Goal: Transaction & Acquisition: Book appointment/travel/reservation

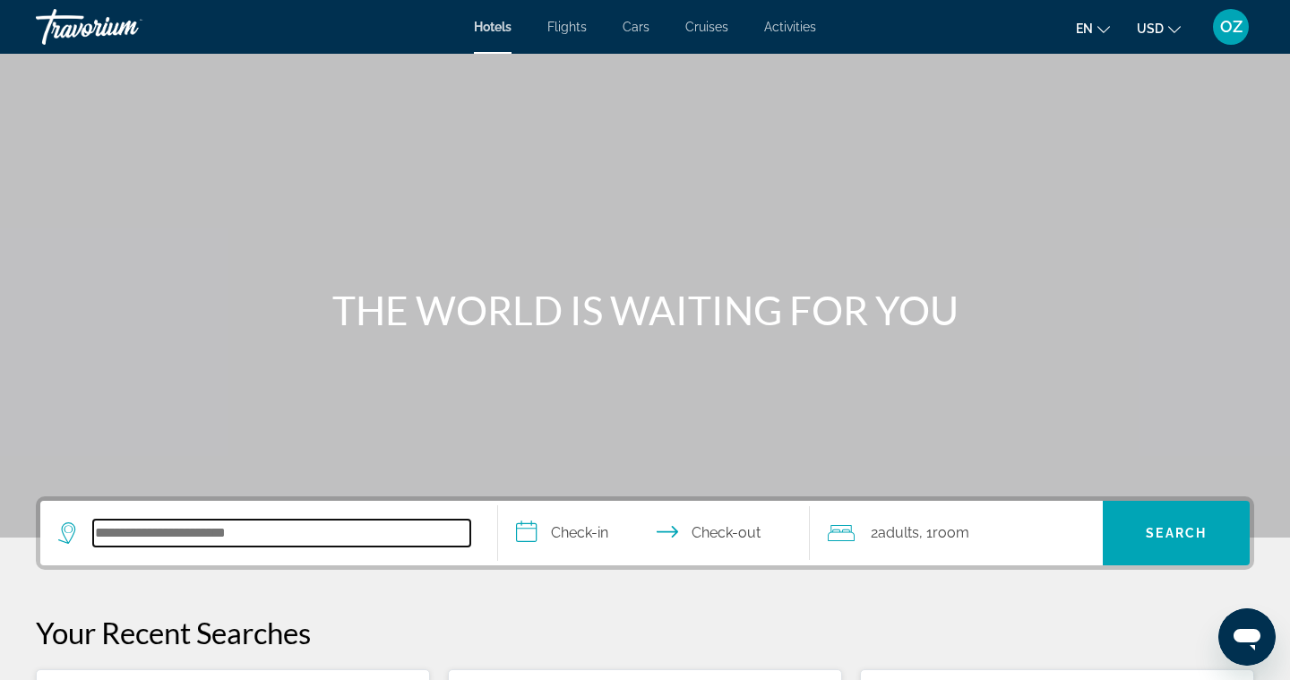
click at [133, 537] on input "Search hotel destination" at bounding box center [281, 533] width 377 height 27
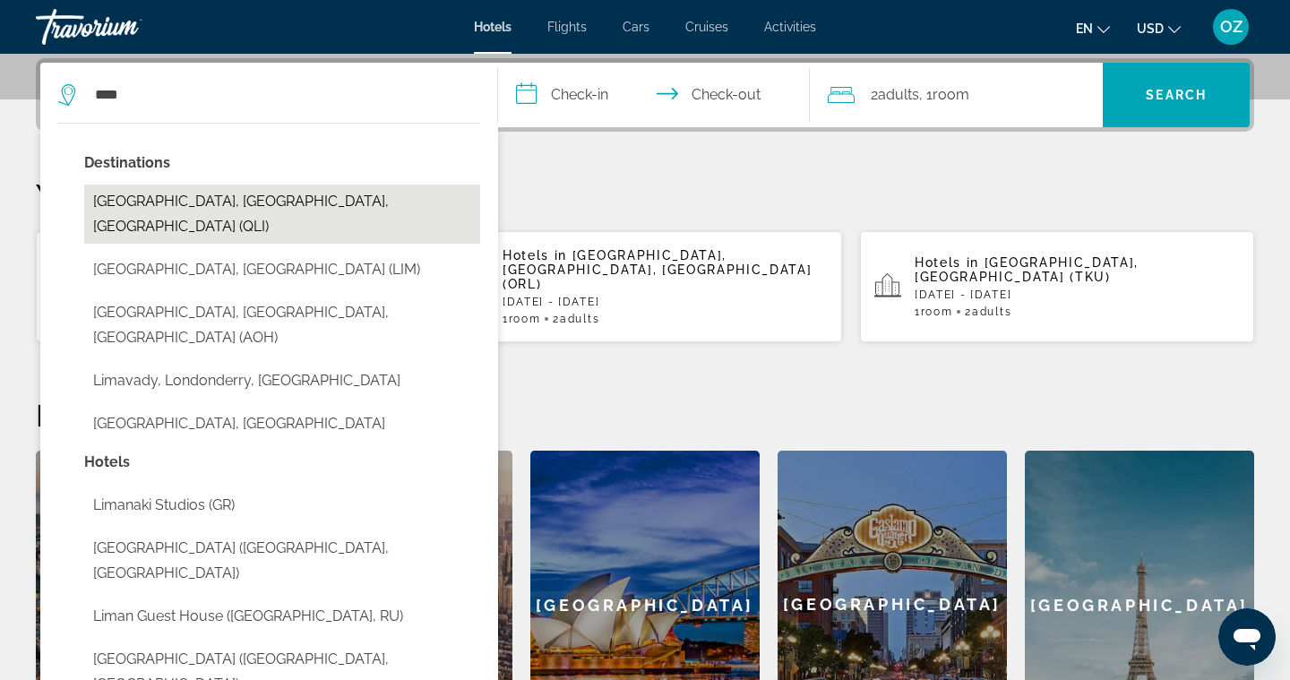
click at [219, 211] on button "[GEOGRAPHIC_DATA], [GEOGRAPHIC_DATA], [GEOGRAPHIC_DATA] (QLI)" at bounding box center [282, 214] width 396 height 59
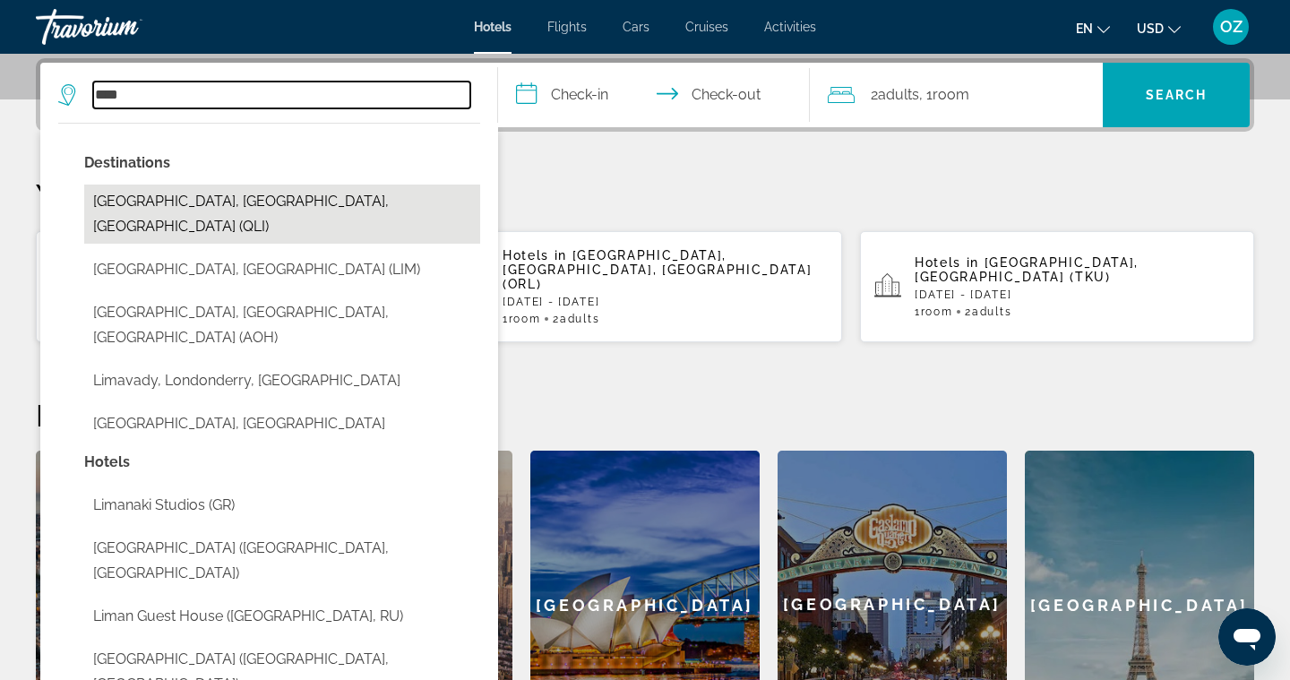
type input "**********"
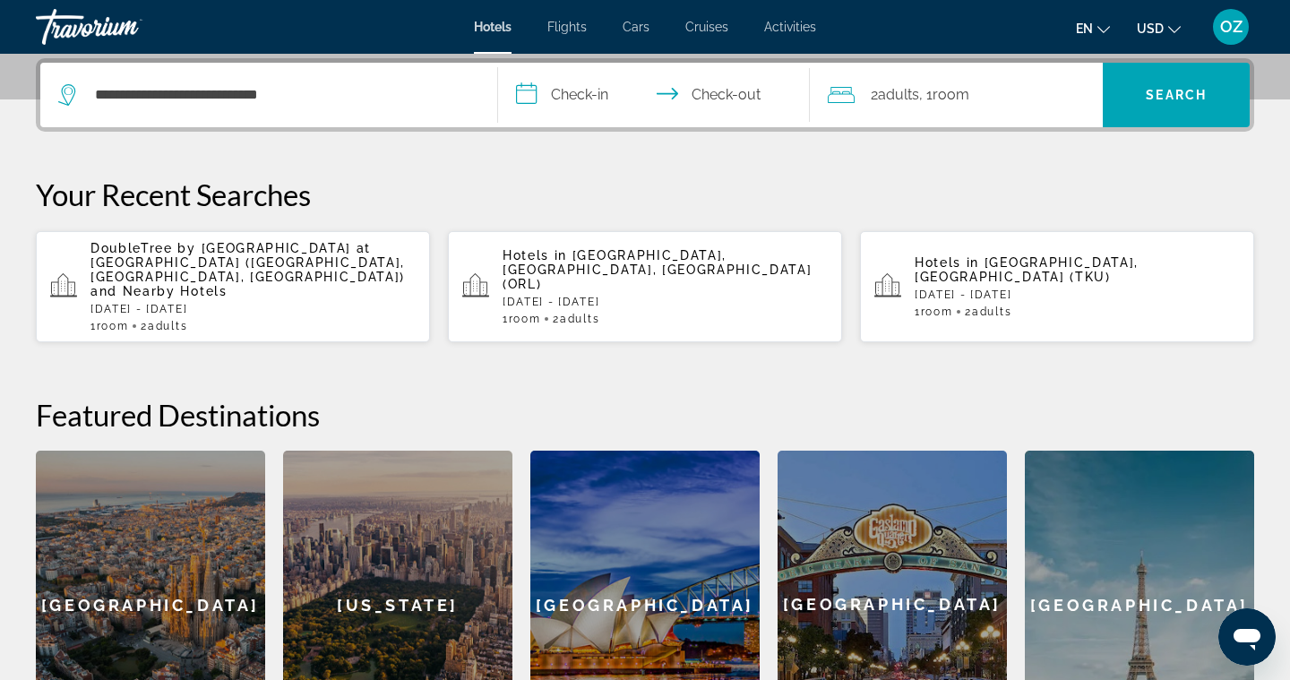
click at [530, 99] on input "**********" at bounding box center [657, 98] width 319 height 70
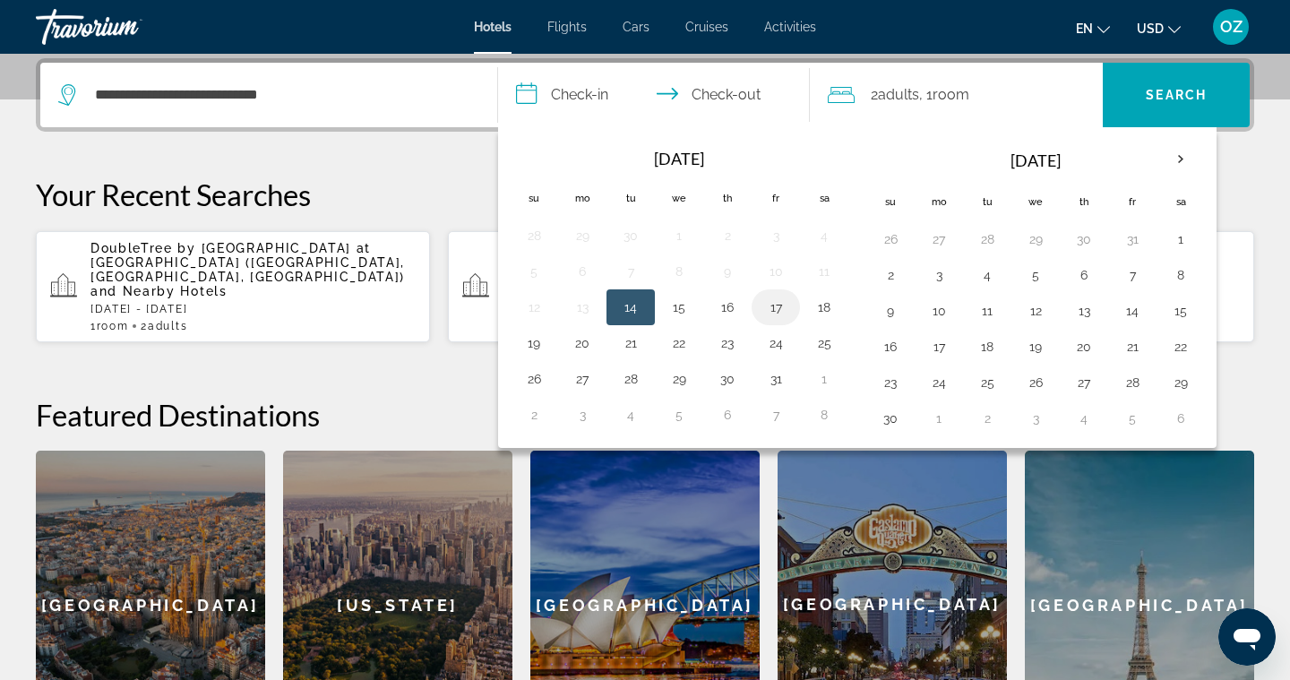
click at [776, 305] on button "17" at bounding box center [775, 307] width 29 height 25
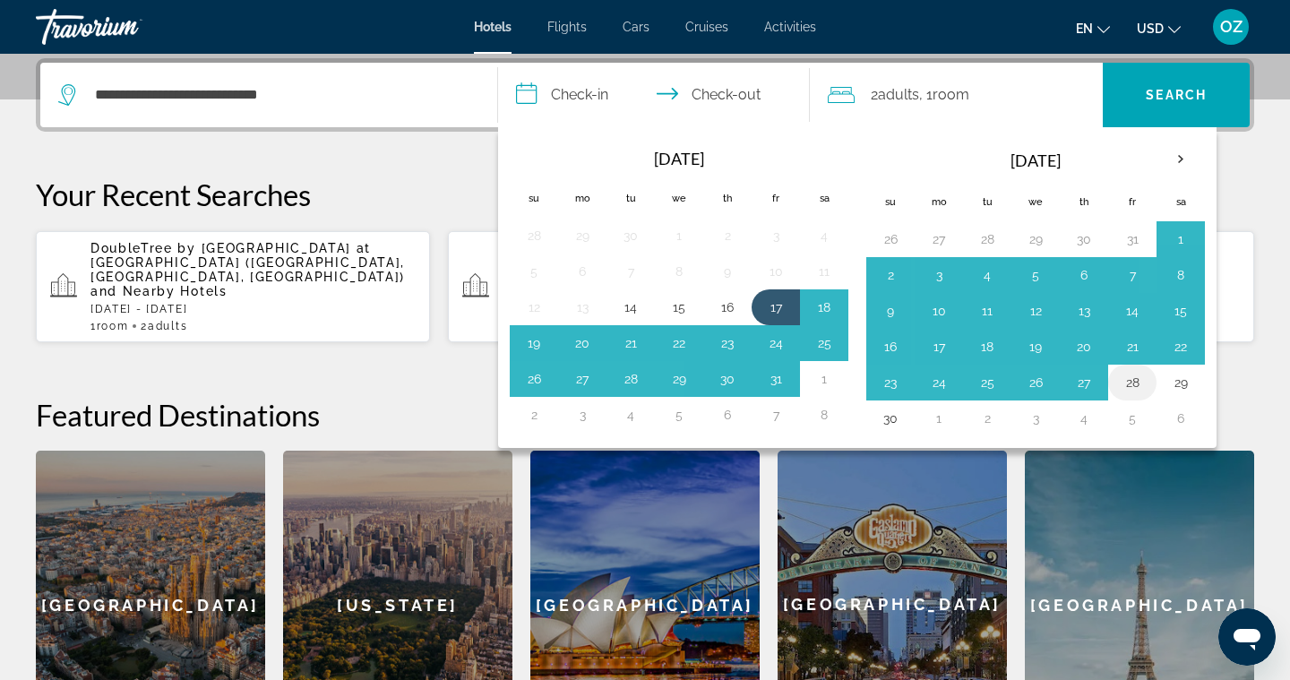
click at [1133, 385] on button "28" at bounding box center [1132, 382] width 29 height 25
type input "**********"
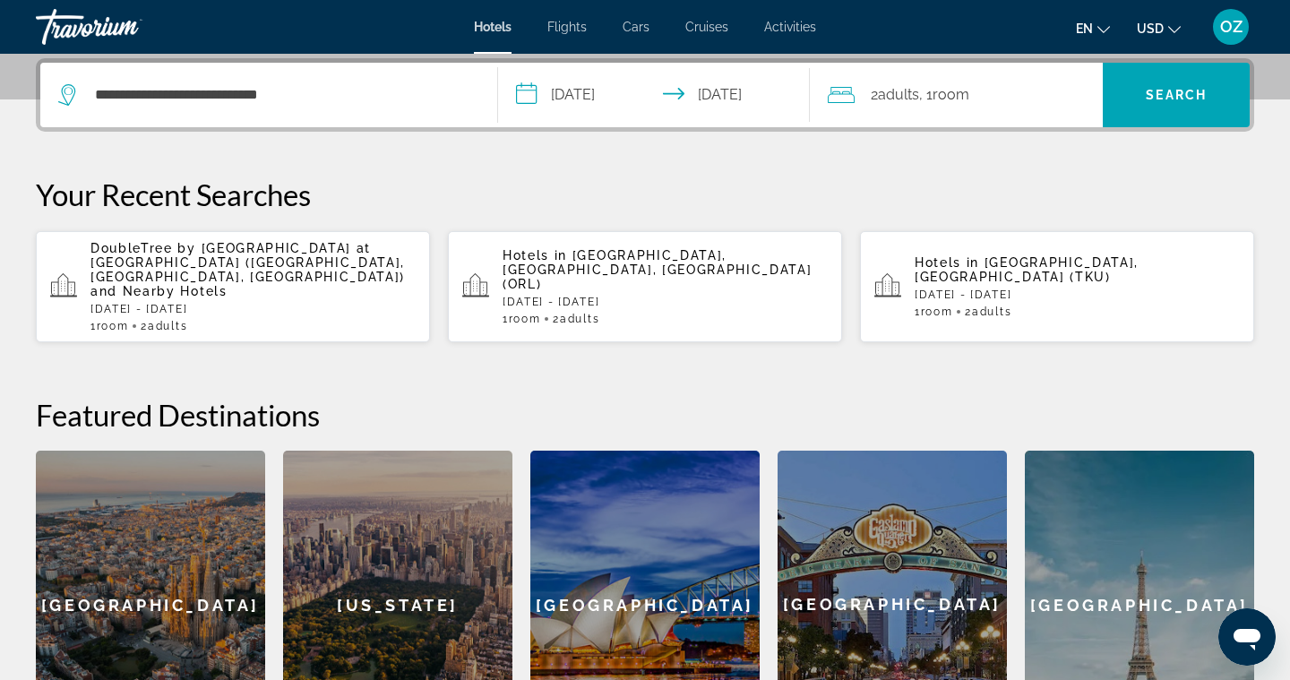
click at [949, 103] on span ", 1 Room rooms" at bounding box center [944, 94] width 50 height 25
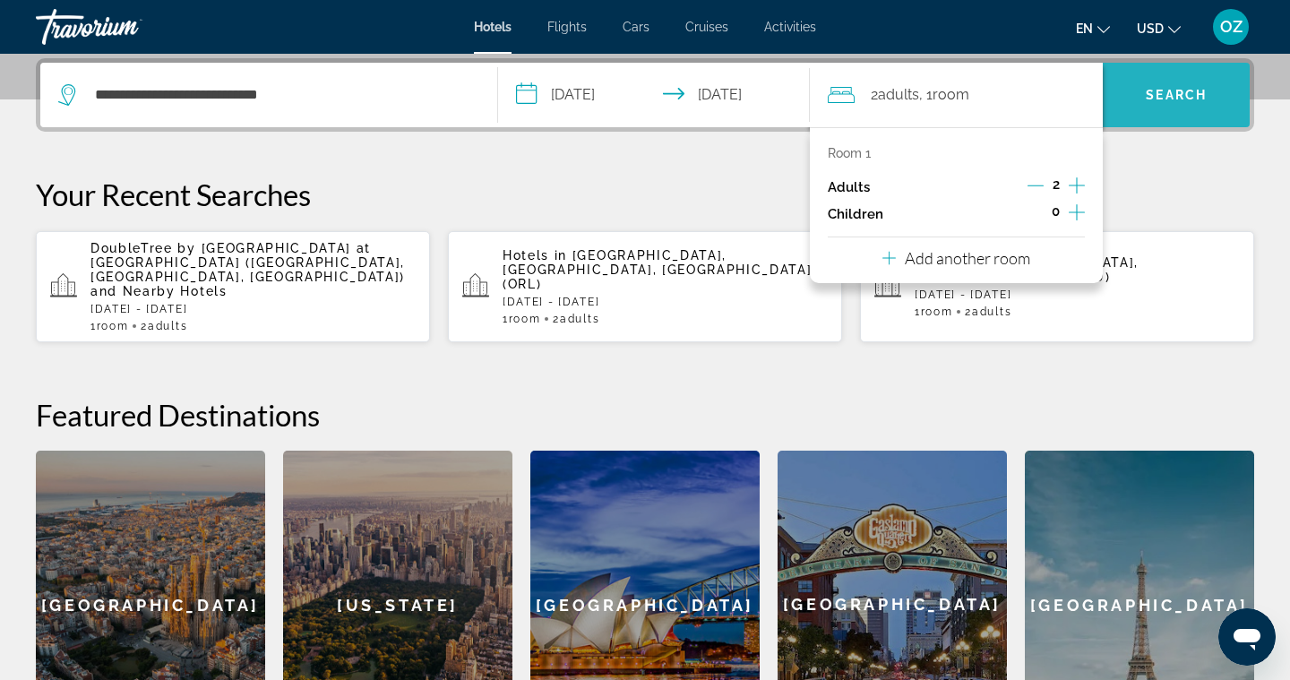
click at [1170, 102] on span "Search" at bounding box center [1176, 94] width 147 height 43
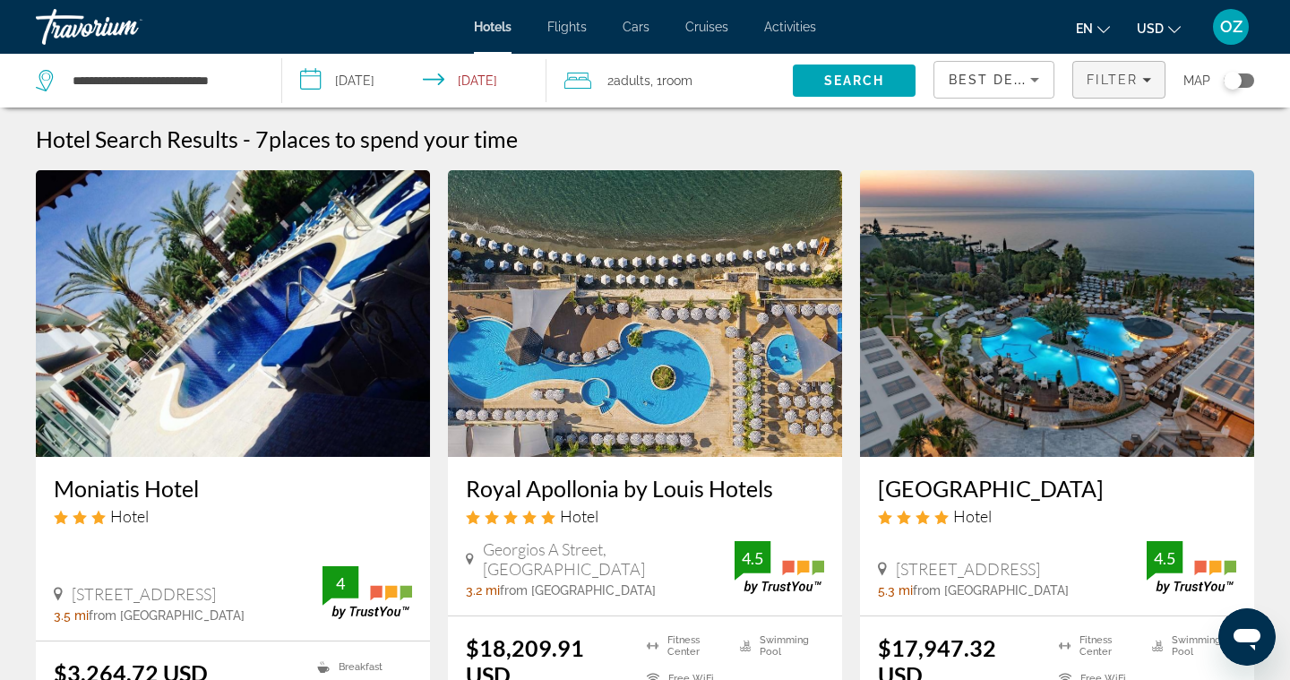
click at [1113, 88] on span "Filters" at bounding box center [1118, 79] width 91 height 43
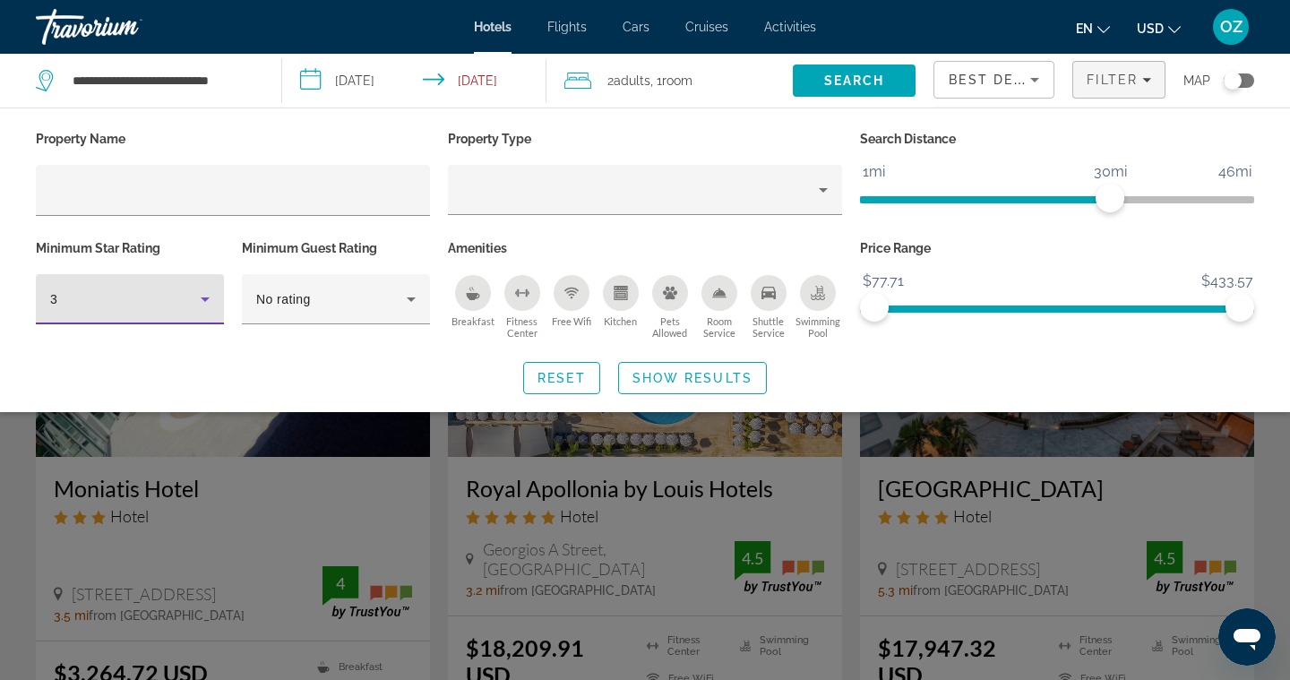
click at [205, 303] on icon "Hotel Filters" at bounding box center [204, 298] width 21 height 21
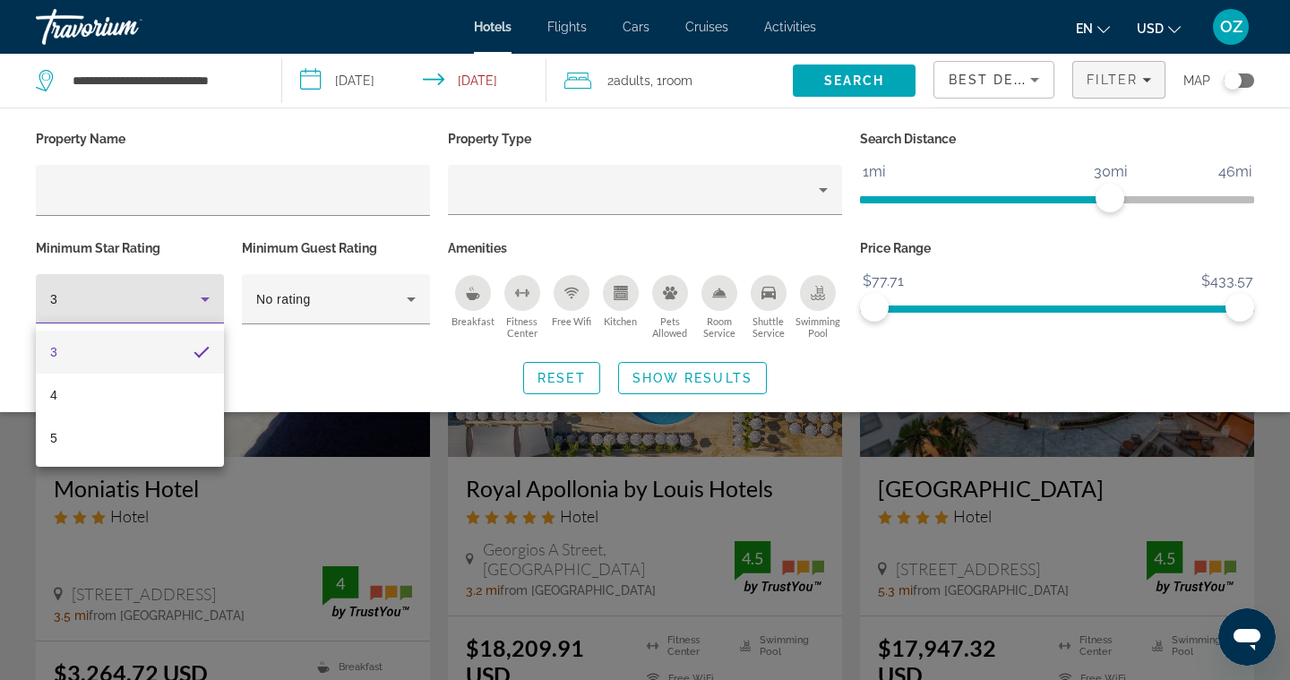
click at [374, 349] on div at bounding box center [645, 340] width 1290 height 680
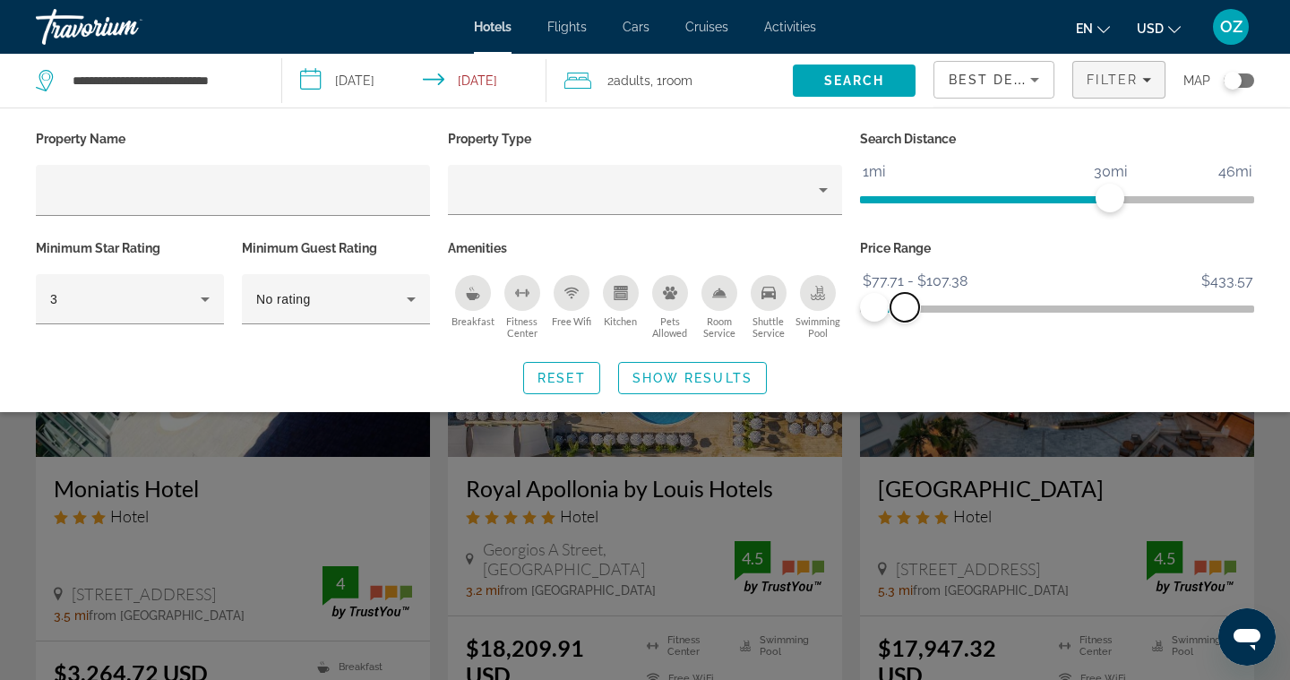
drag, startPoint x: 1240, startPoint y: 309, endPoint x: 905, endPoint y: 330, distance: 335.7
click at [905, 330] on div "Price Range $77.71 $433.57 $77.71 $107.38 $77.71 - $107.38" at bounding box center [1057, 290] width 412 height 108
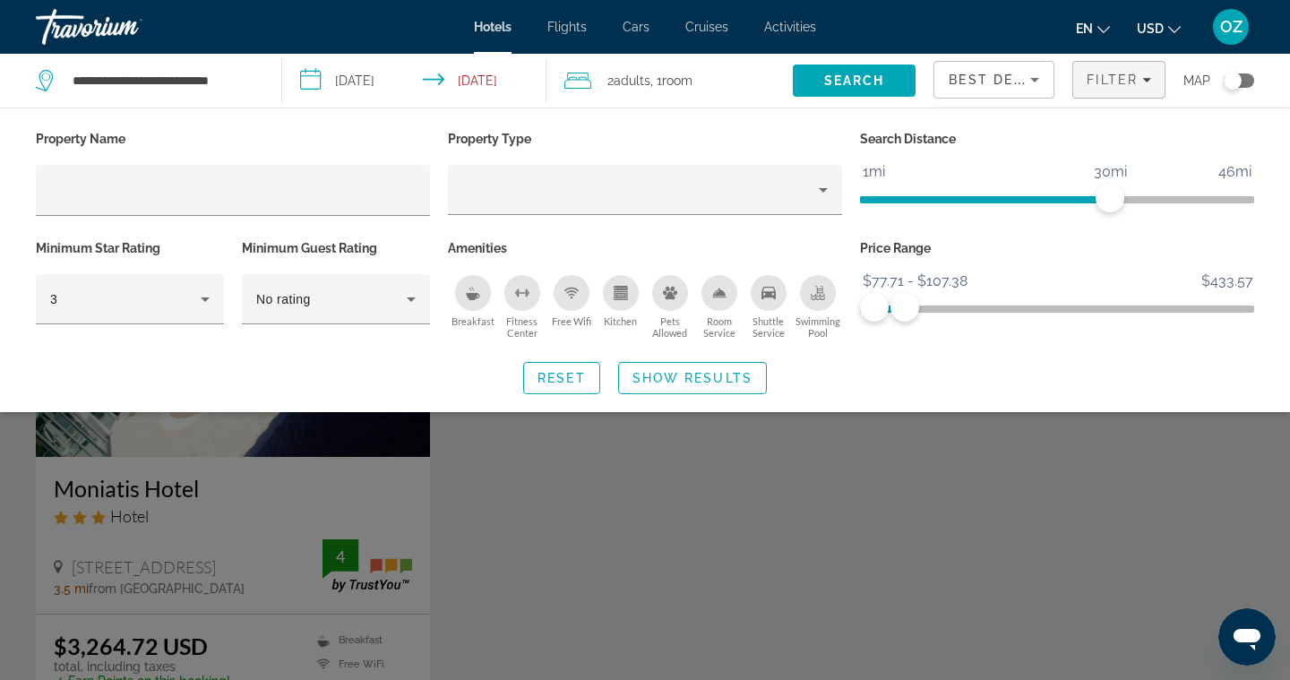
click at [355, 455] on div "Search widget" at bounding box center [645, 474] width 1290 height 411
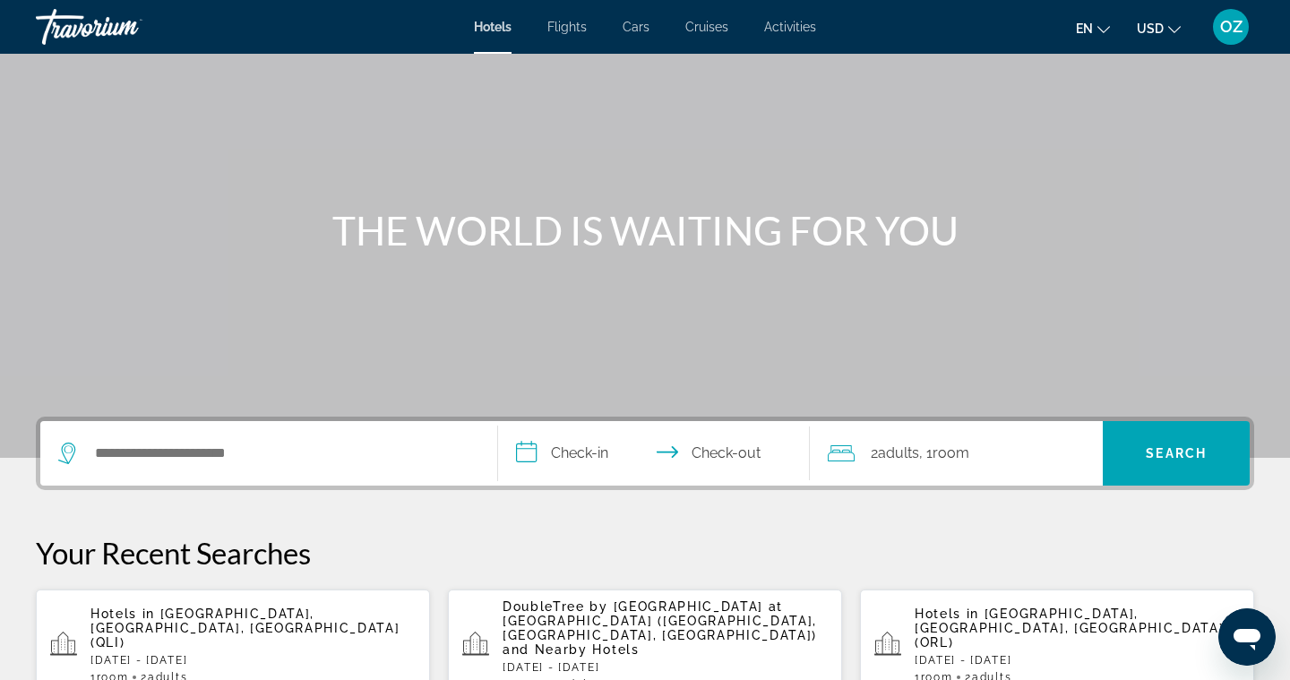
scroll to position [142, 0]
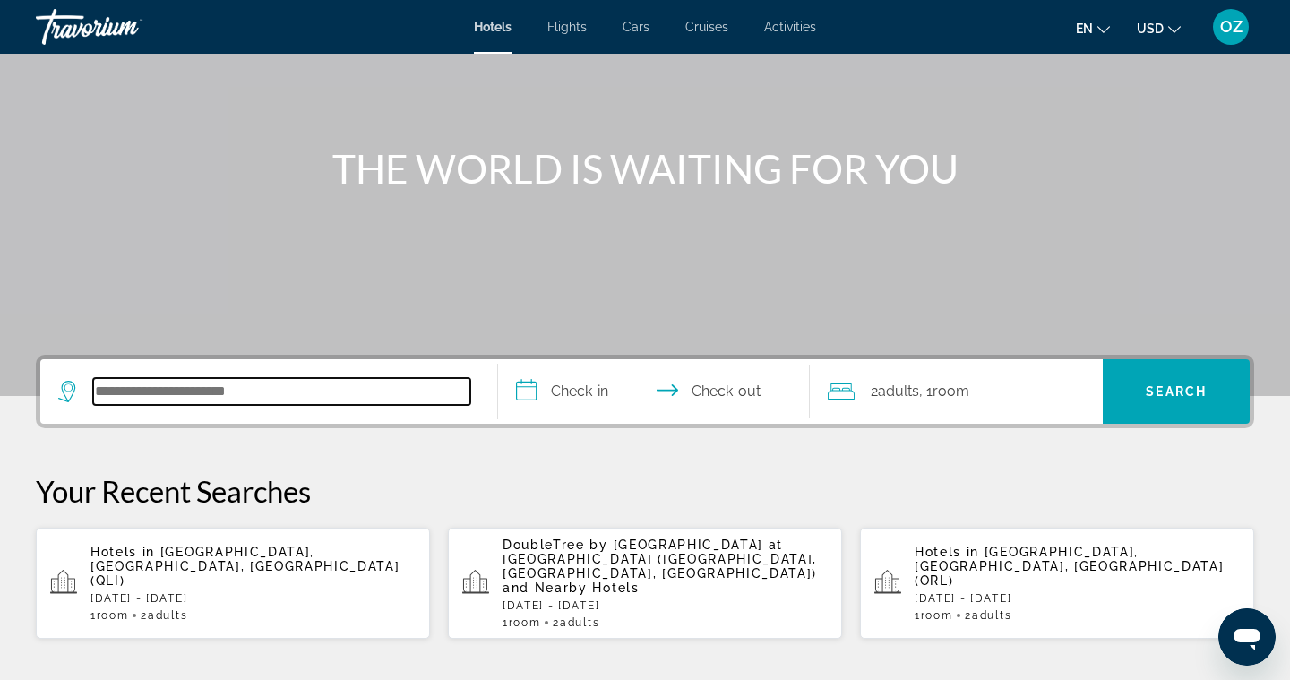
click at [187, 387] on input "Search hotel destination" at bounding box center [281, 391] width 377 height 27
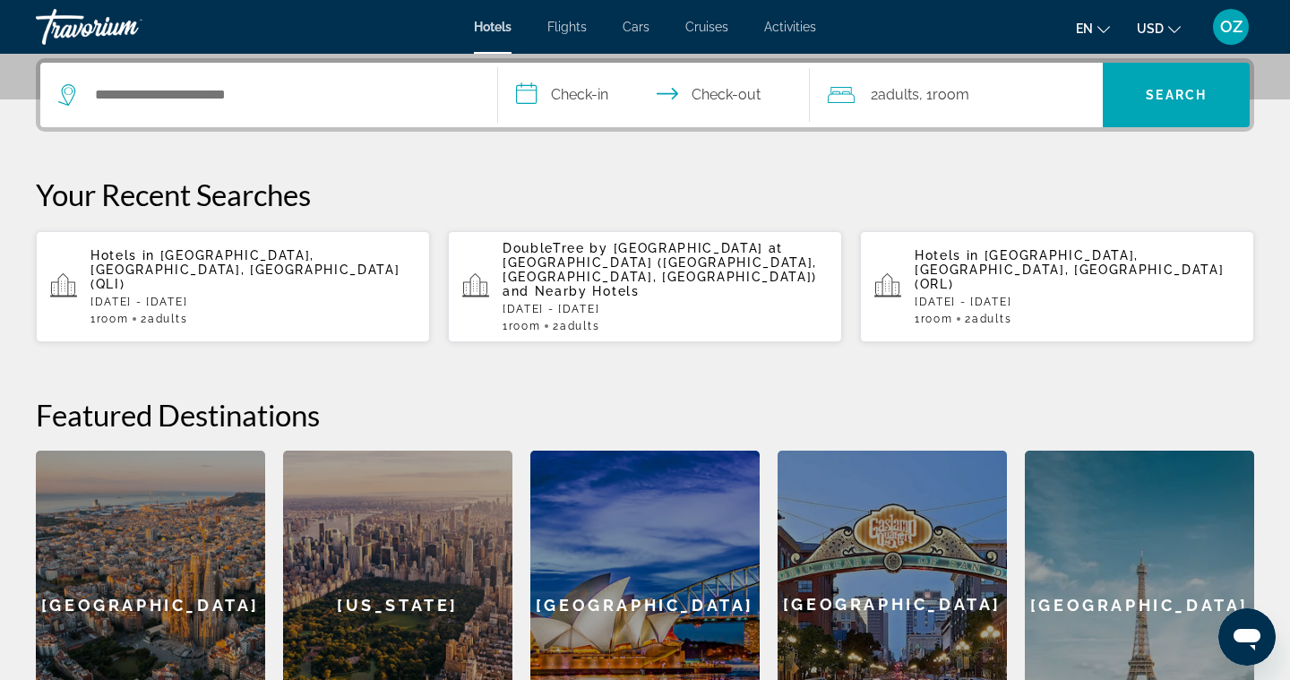
click at [197, 262] on span "[GEOGRAPHIC_DATA], [GEOGRAPHIC_DATA], [GEOGRAPHIC_DATA] (QLI)" at bounding box center [244, 269] width 309 height 43
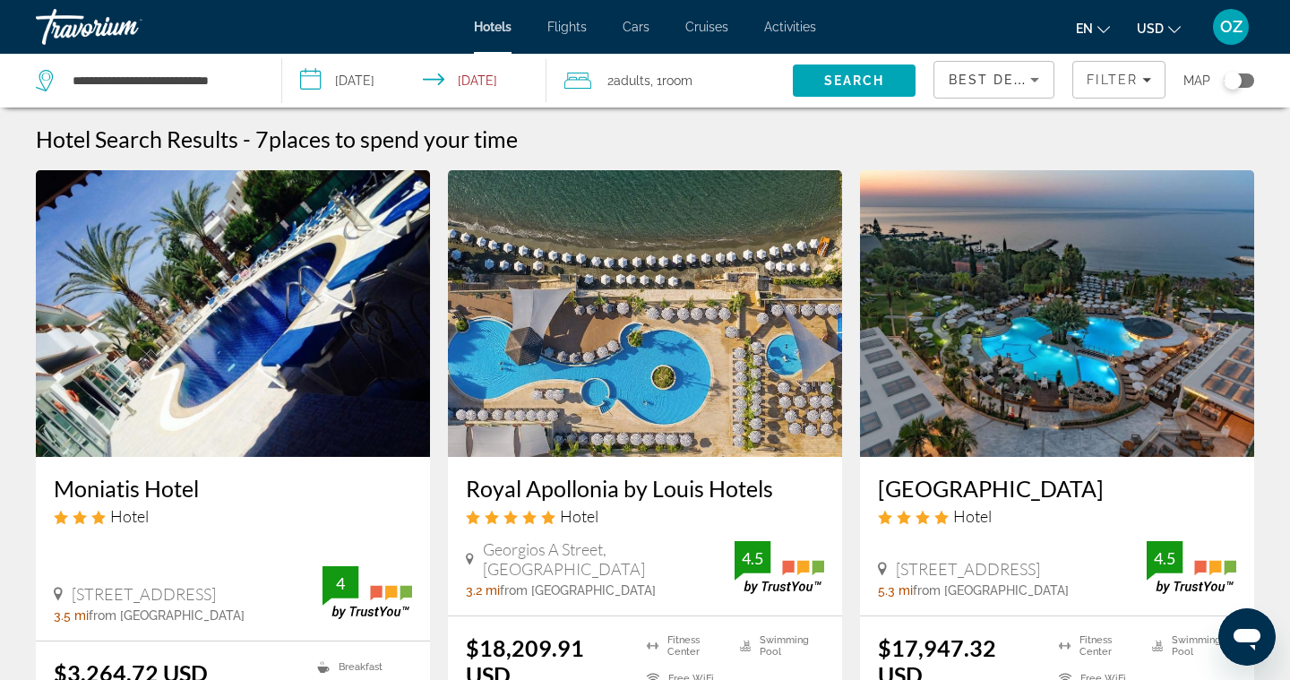
click at [313, 79] on input "**********" at bounding box center [417, 83] width 271 height 59
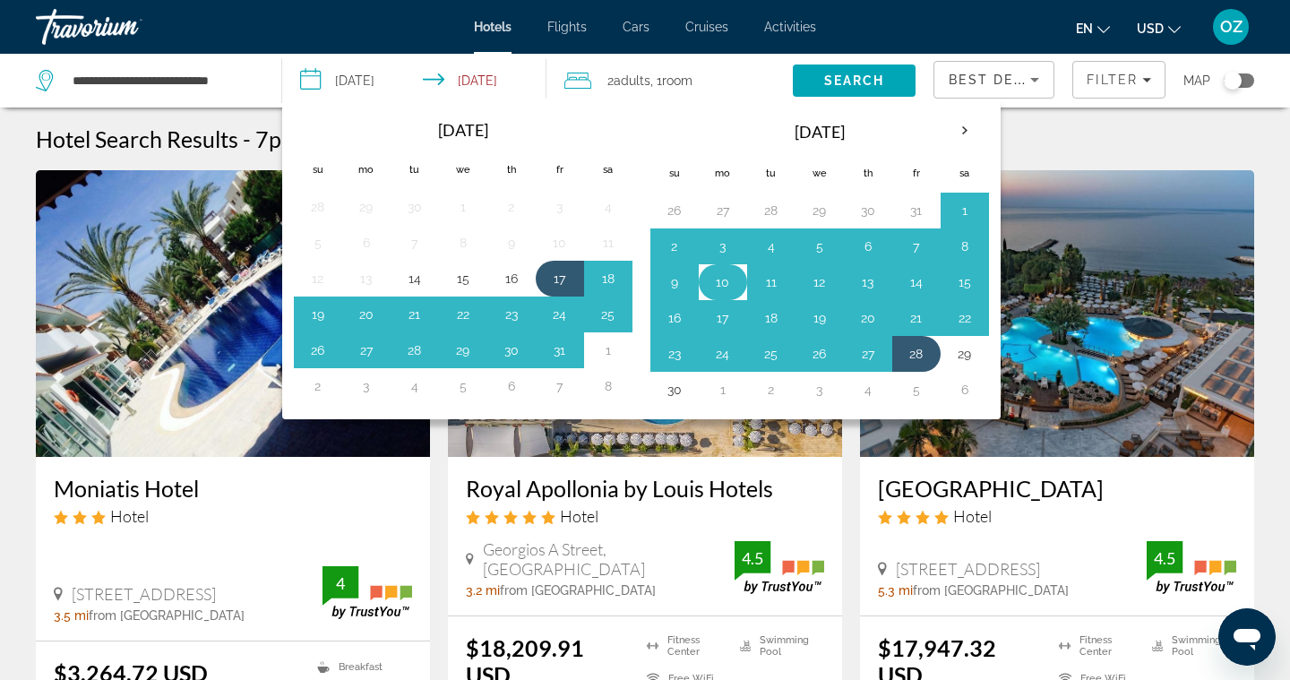
click at [724, 278] on button "10" at bounding box center [723, 282] width 29 height 25
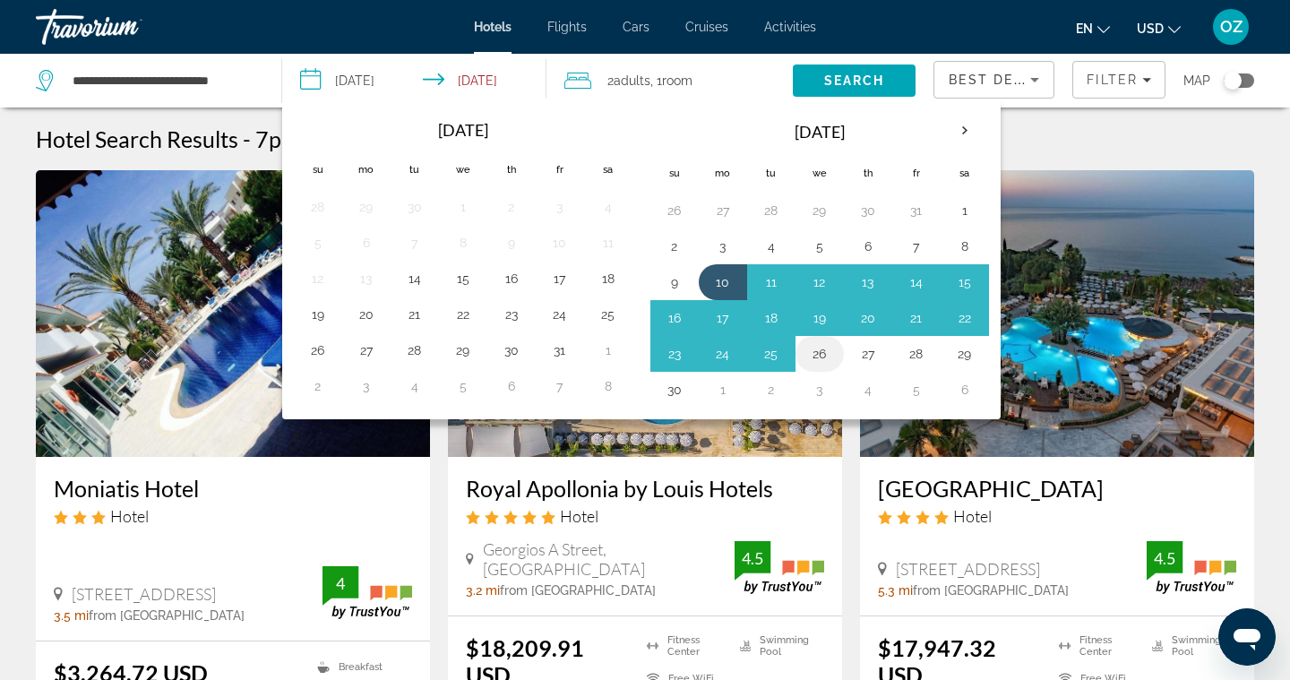
click at [819, 354] on button "26" at bounding box center [819, 353] width 29 height 25
type input "**********"
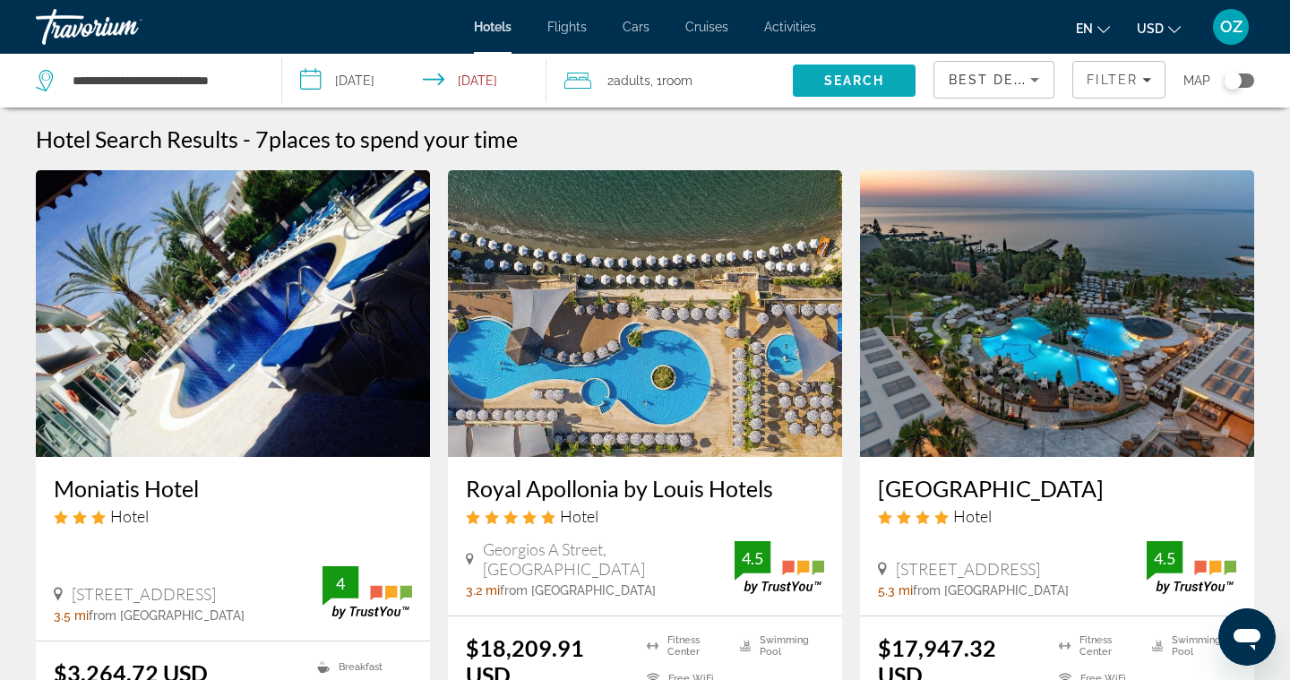
click at [881, 89] on span "Search" at bounding box center [854, 80] width 123 height 43
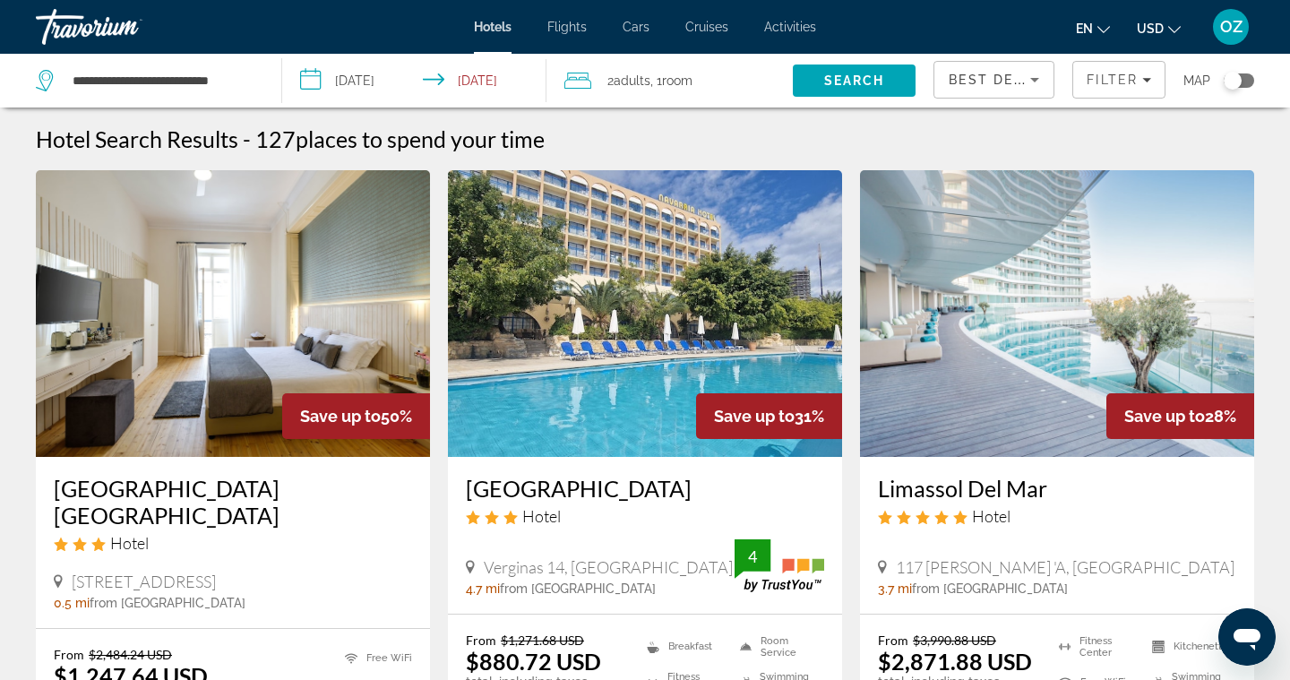
click at [584, 82] on icon "Travelers: 2 adults, 0 children" at bounding box center [577, 80] width 27 height 21
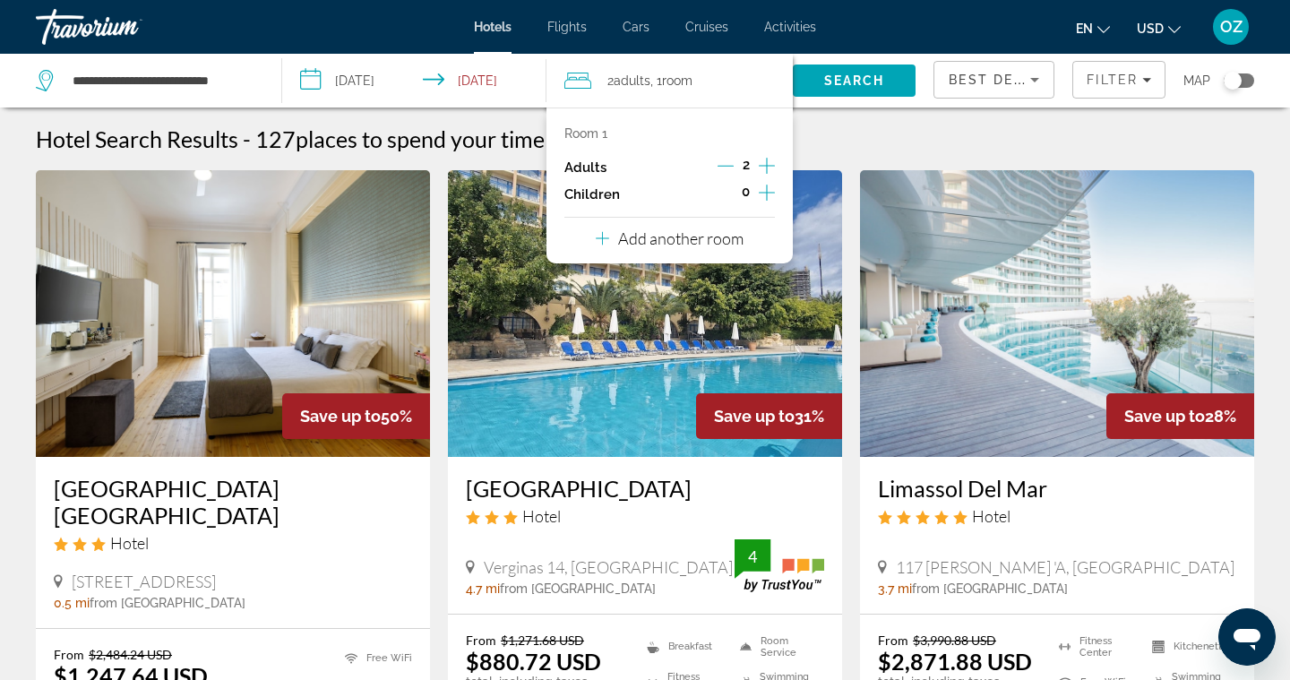
click at [766, 164] on icon "Increment adults" at bounding box center [767, 166] width 16 height 16
click at [835, 79] on span "Search" at bounding box center [854, 80] width 61 height 14
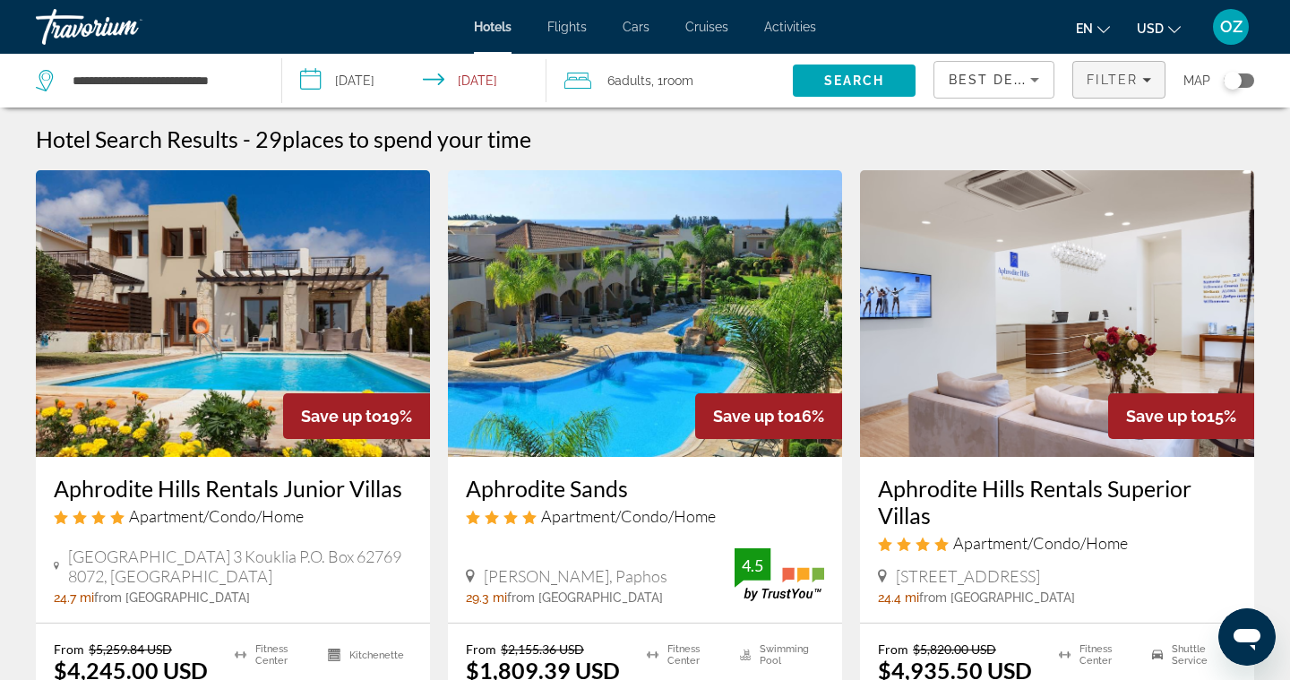
click at [1113, 80] on span "Filter" at bounding box center [1112, 80] width 51 height 14
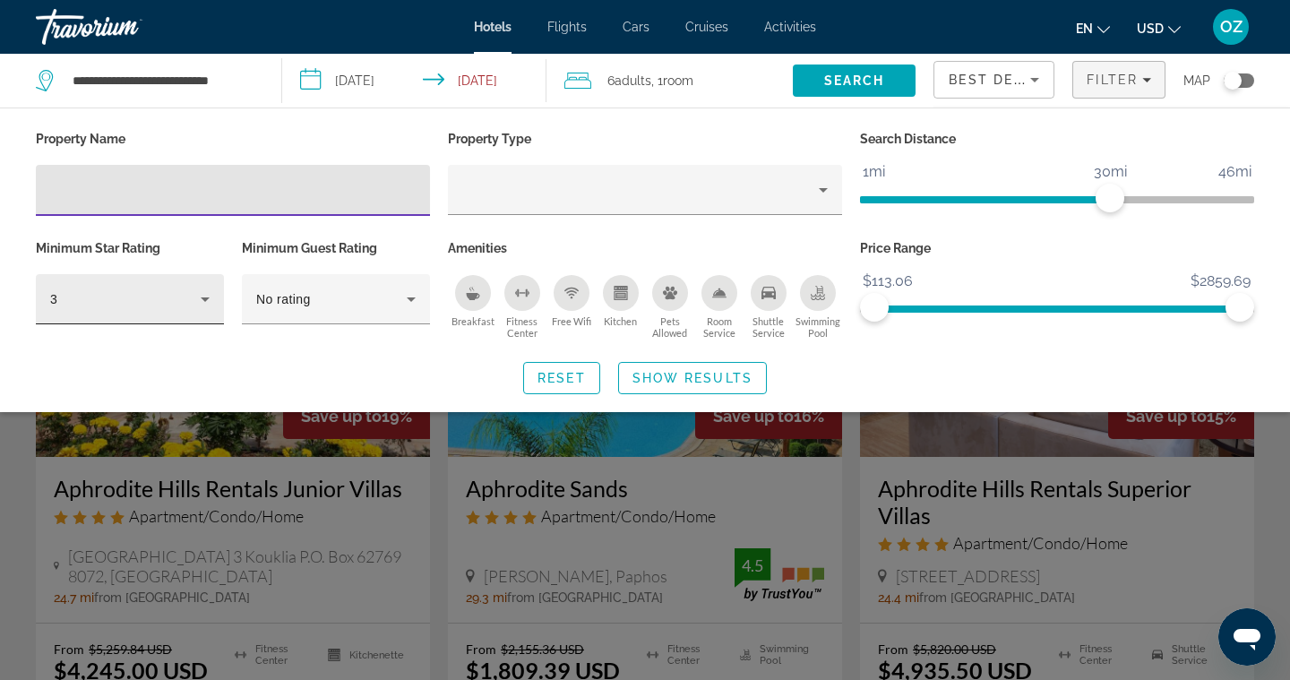
click at [205, 297] on icon "Hotel Filters" at bounding box center [204, 298] width 21 height 21
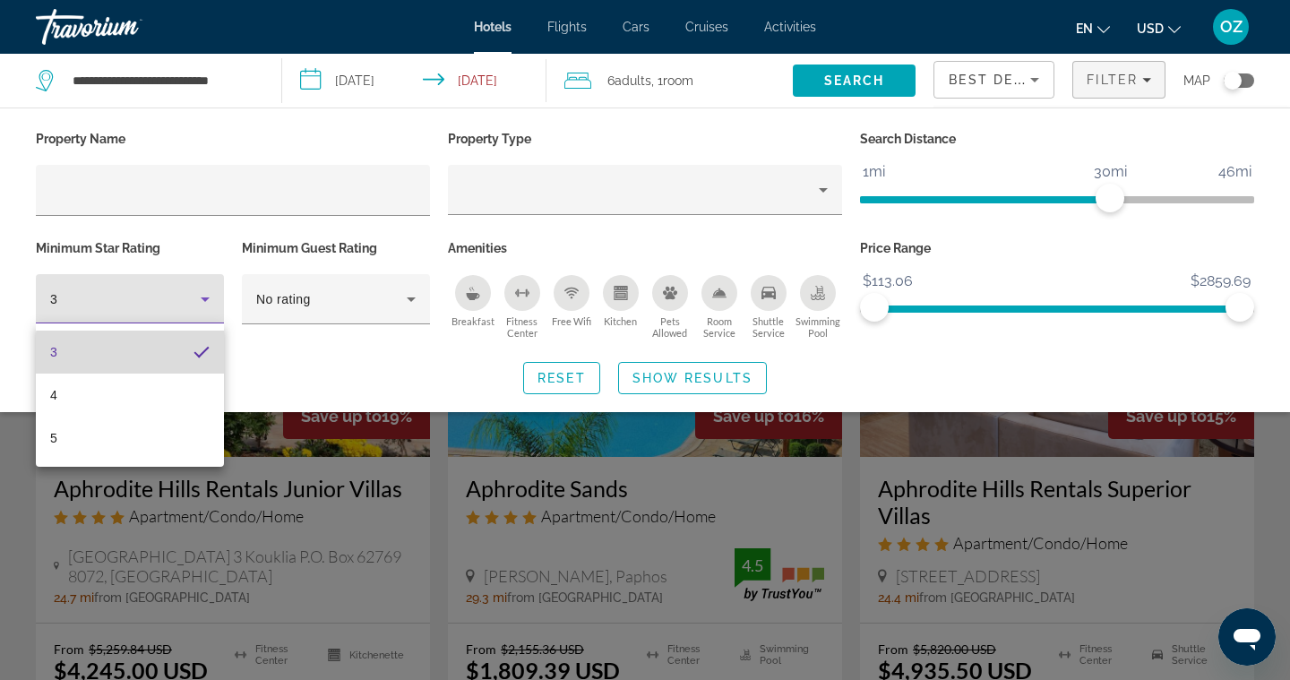
click at [183, 355] on mat-option "3" at bounding box center [130, 352] width 188 height 43
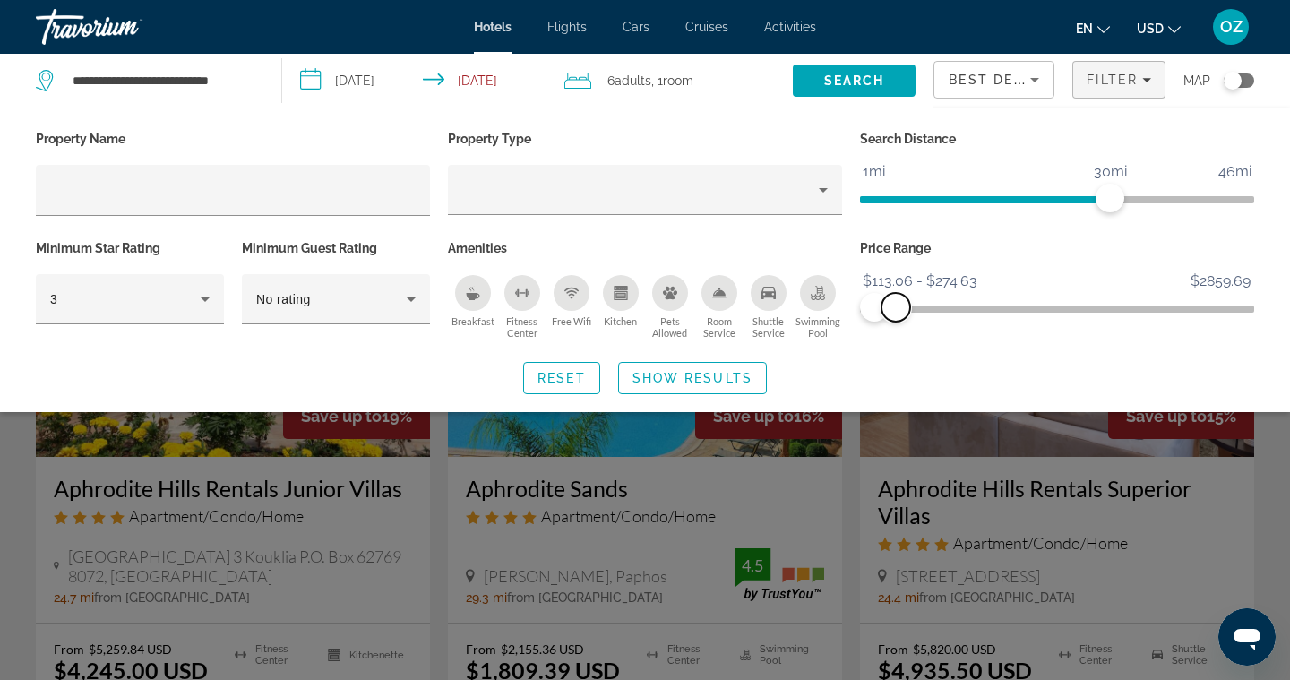
drag, startPoint x: 1234, startPoint y: 307, endPoint x: 896, endPoint y: 297, distance: 337.9
click at [896, 297] on span "ngx-slider-max" at bounding box center [895, 307] width 29 height 29
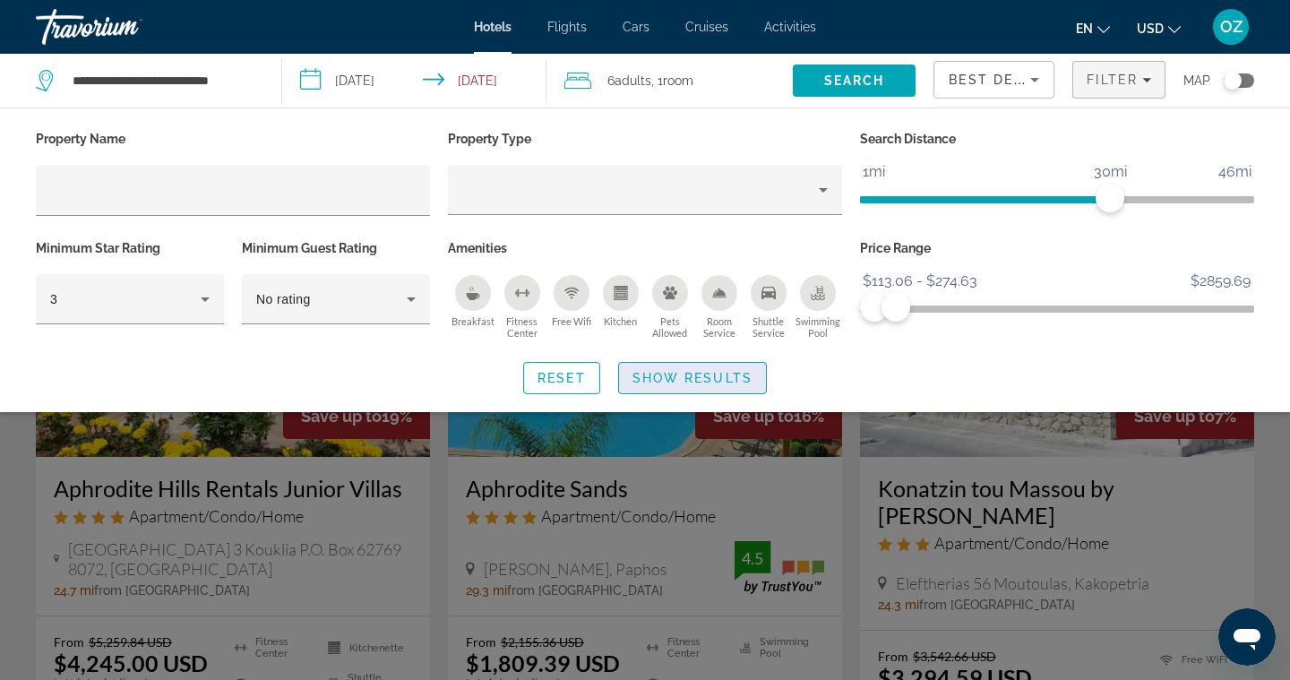
click at [729, 376] on span "Show Results" at bounding box center [692, 378] width 120 height 14
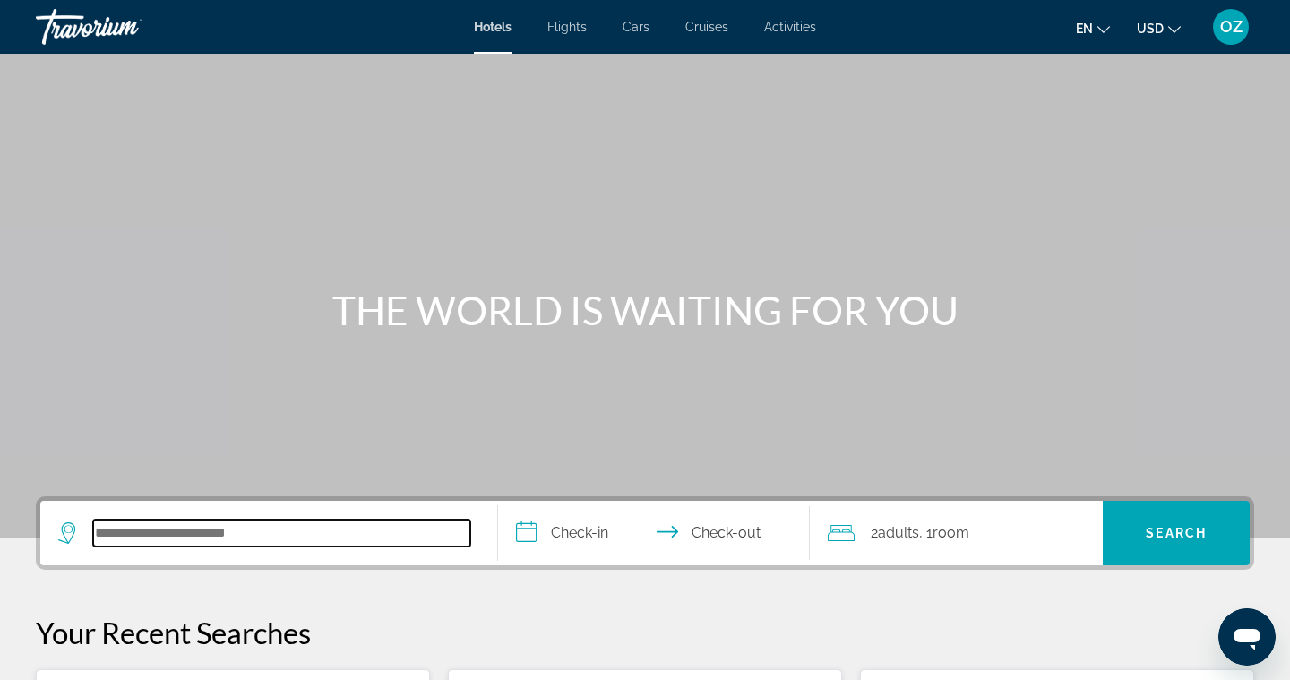
click at [200, 532] on input "Search hotel destination" at bounding box center [281, 533] width 377 height 27
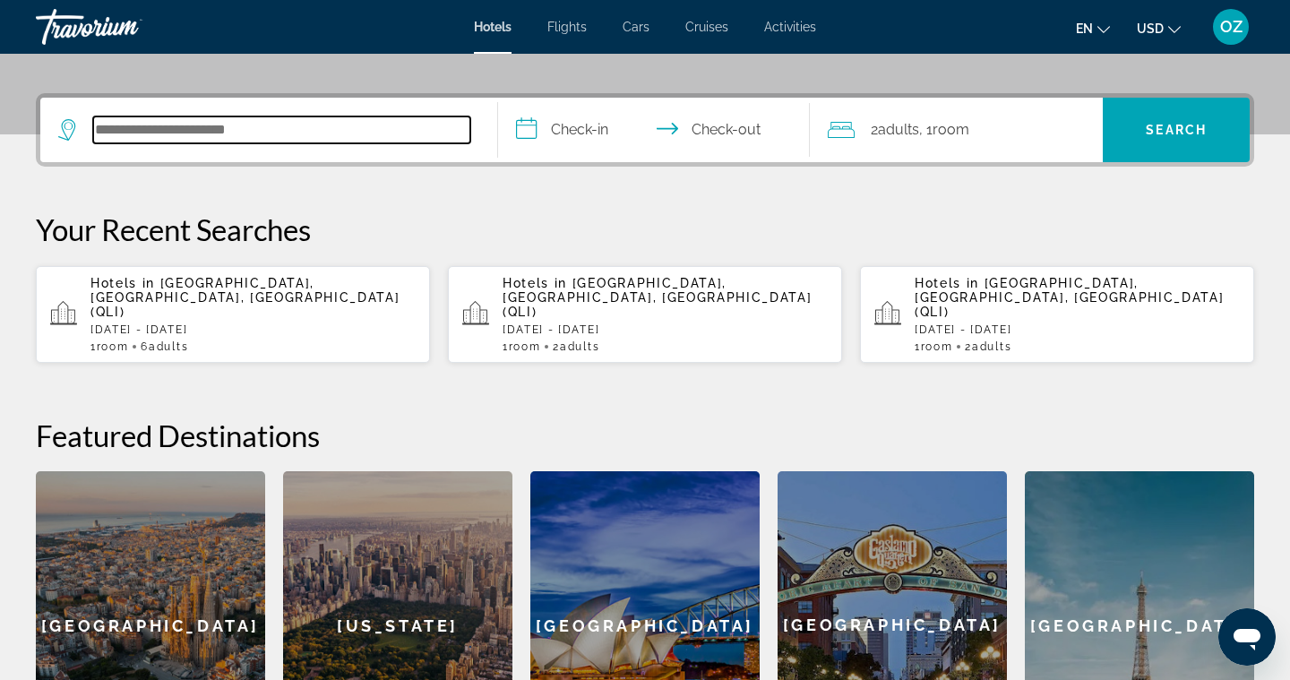
scroll to position [438, 0]
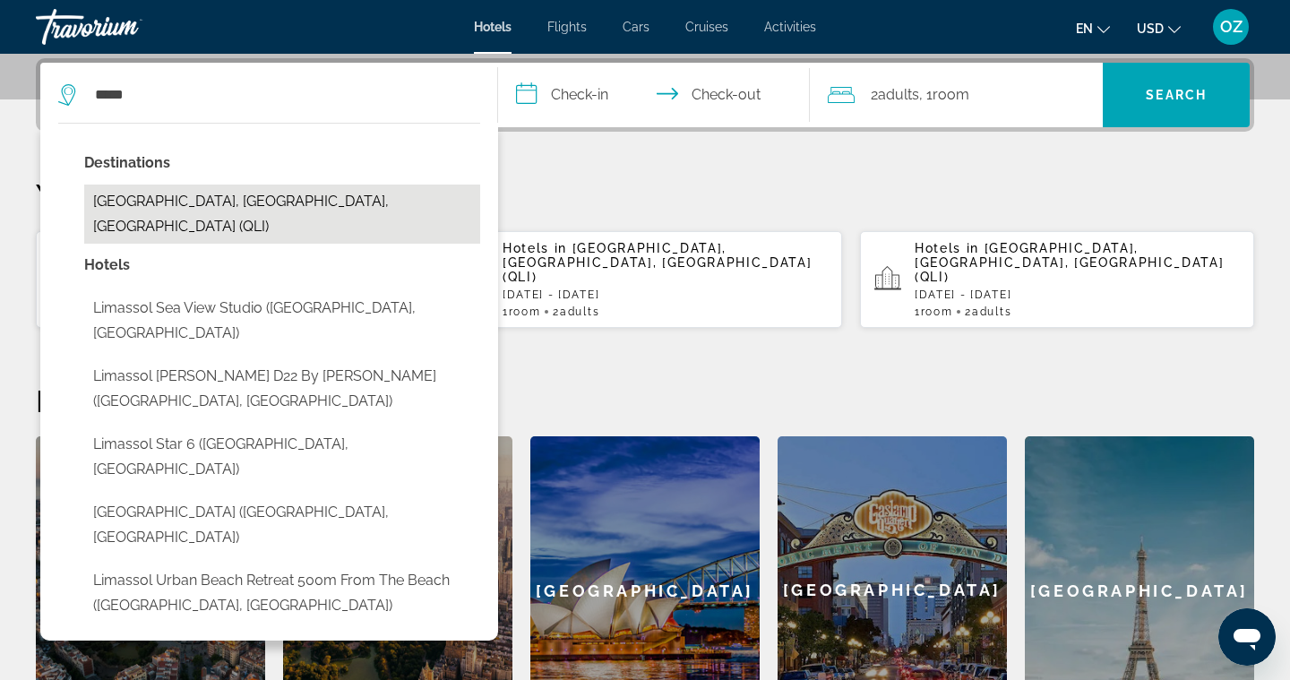
drag, startPoint x: 200, startPoint y: 532, endPoint x: 250, endPoint y: 205, distance: 330.8
click at [250, 205] on button "[GEOGRAPHIC_DATA], [GEOGRAPHIC_DATA], [GEOGRAPHIC_DATA] (QLI)" at bounding box center [282, 214] width 396 height 59
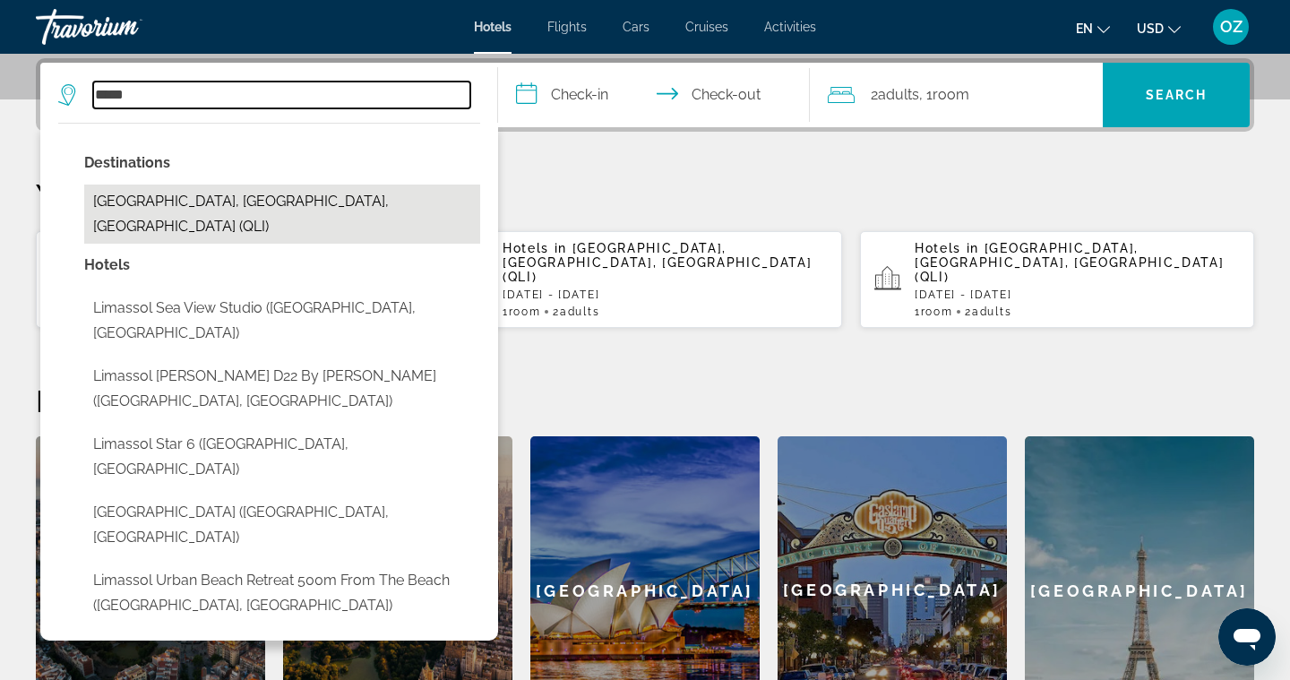
type input "**********"
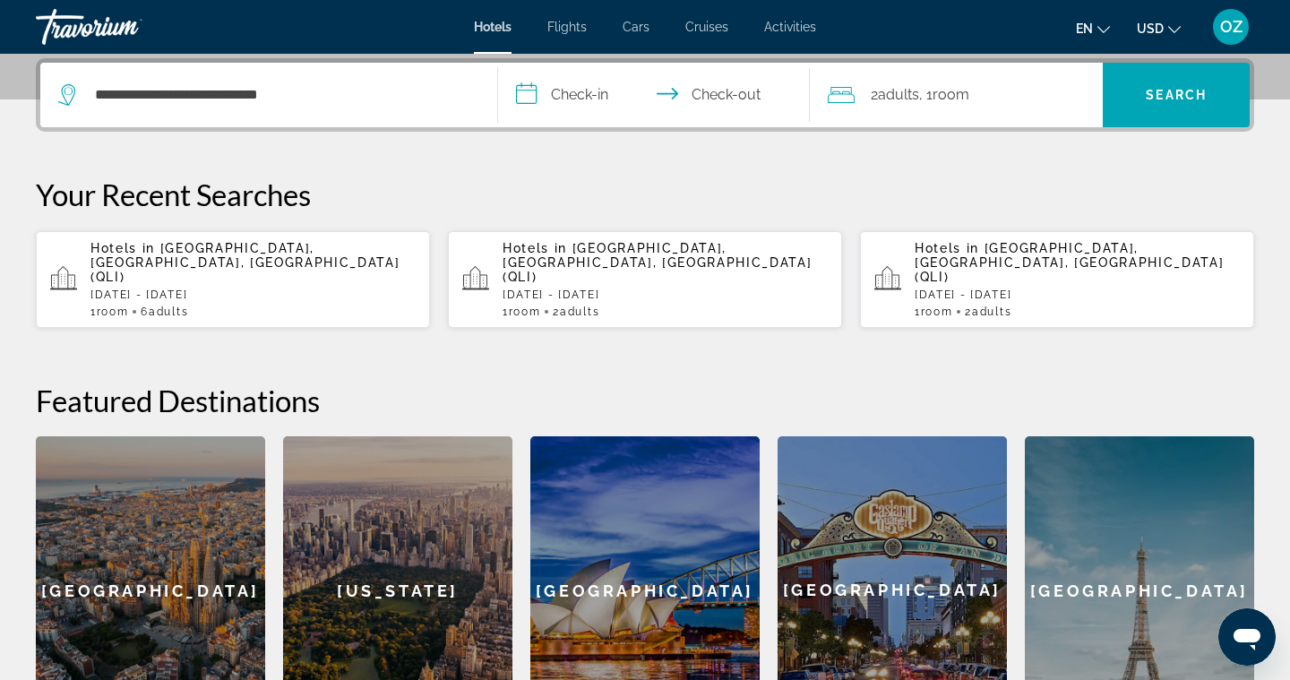
click at [529, 90] on input "**********" at bounding box center [657, 98] width 319 height 70
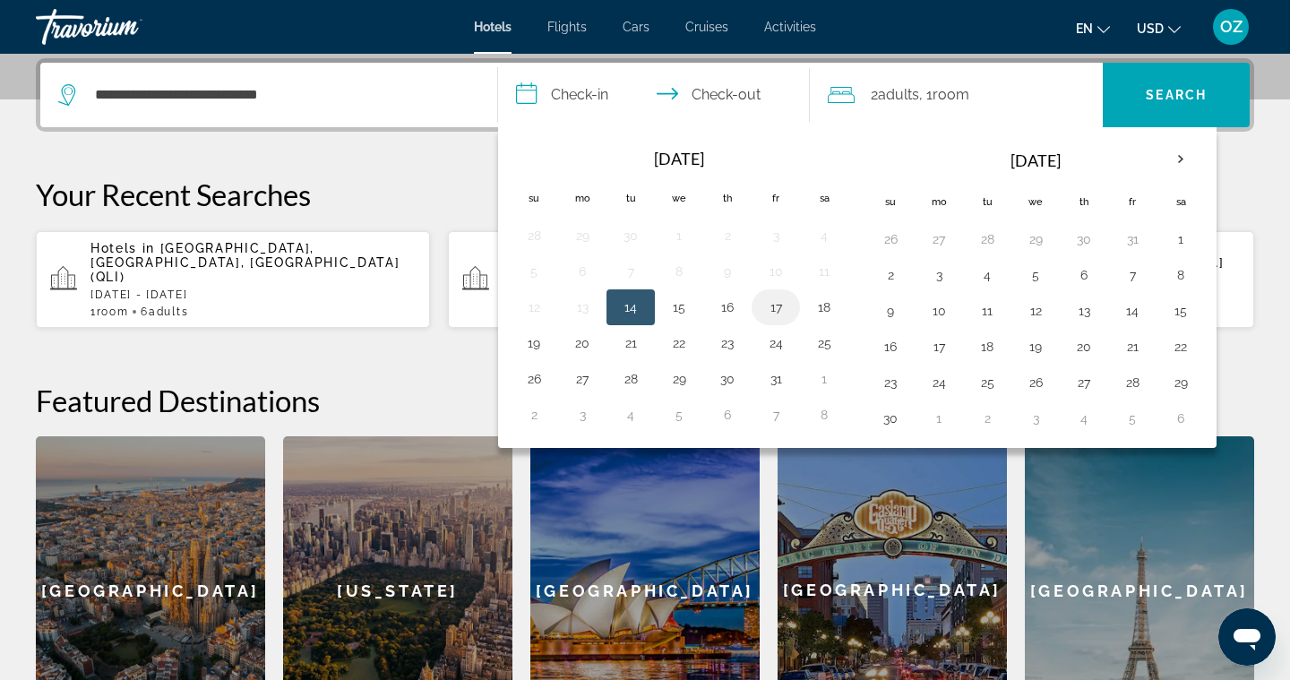
click at [776, 306] on button "17" at bounding box center [775, 307] width 29 height 25
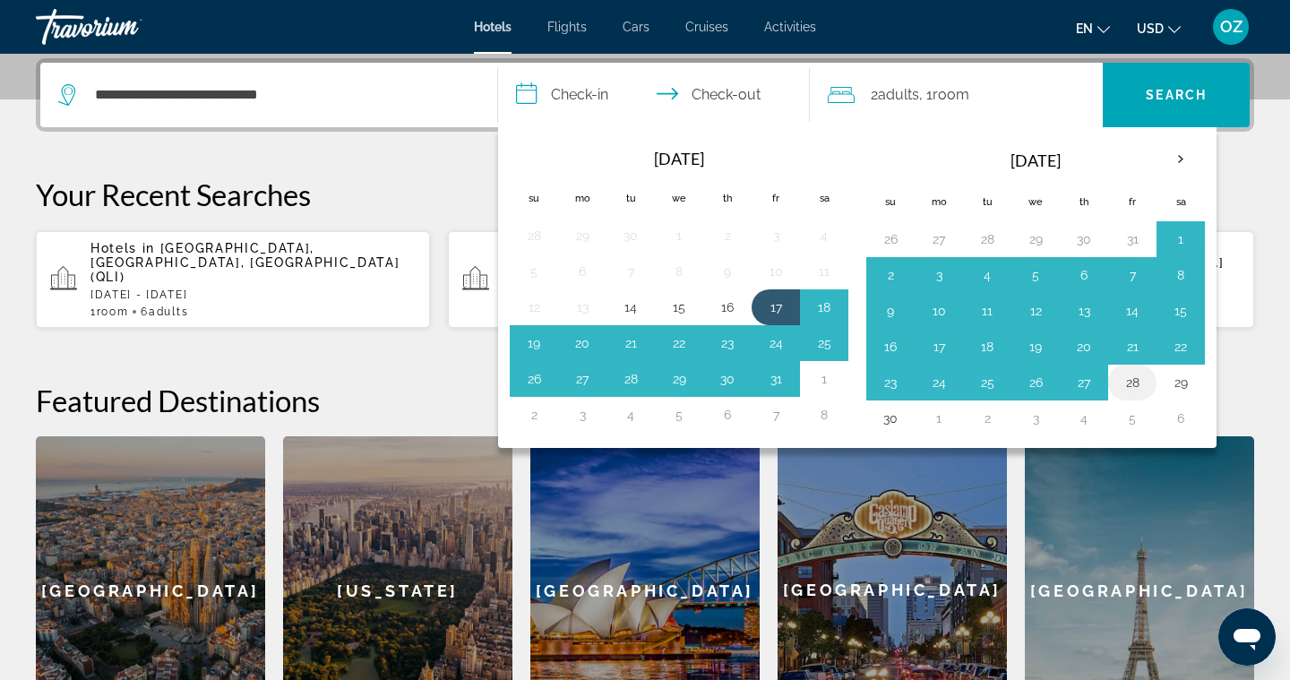
click at [1131, 384] on button "28" at bounding box center [1132, 382] width 29 height 25
type input "**********"
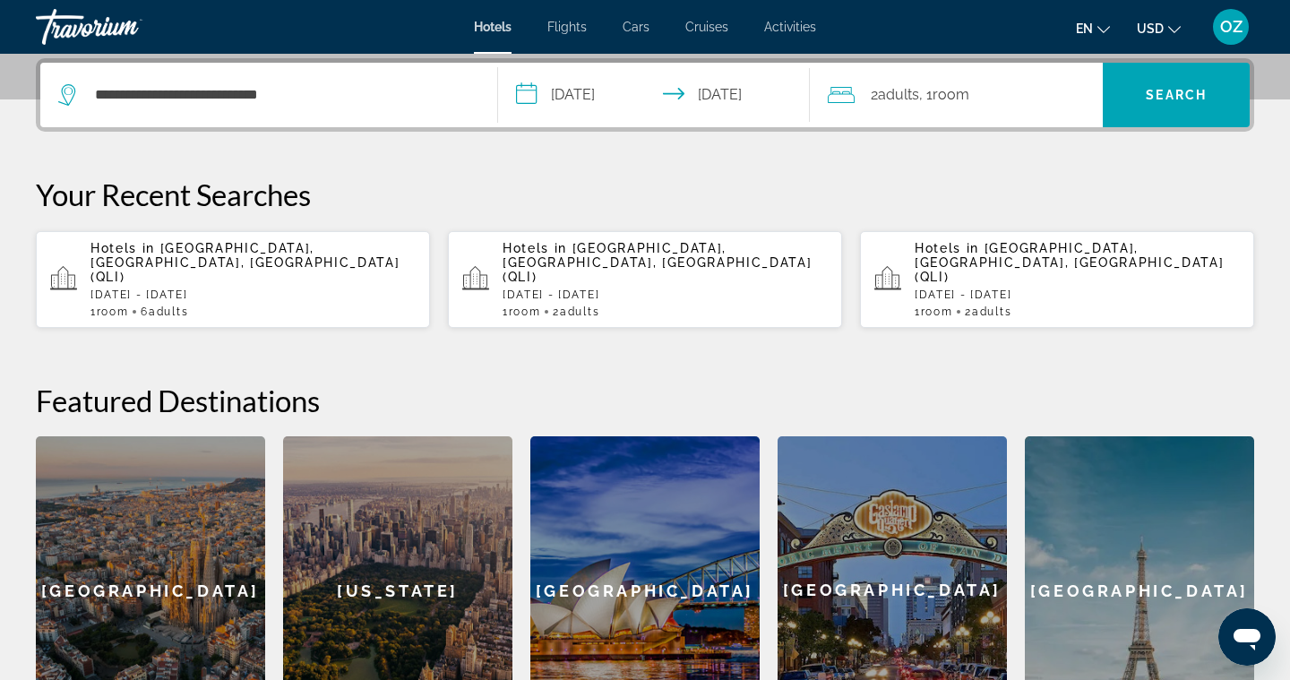
click at [893, 94] on span "Adults" at bounding box center [898, 94] width 41 height 17
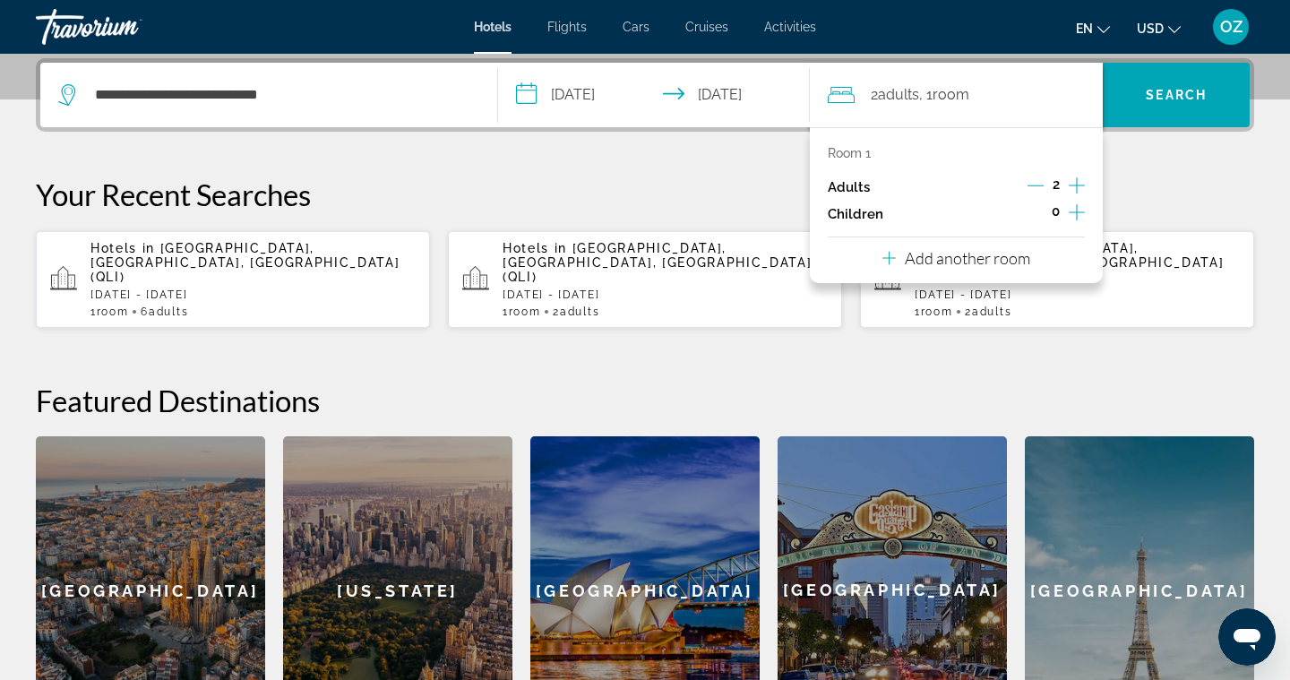
click at [1071, 184] on icon "Increment adults" at bounding box center [1077, 185] width 16 height 21
click at [1173, 91] on span "Search" at bounding box center [1176, 95] width 61 height 14
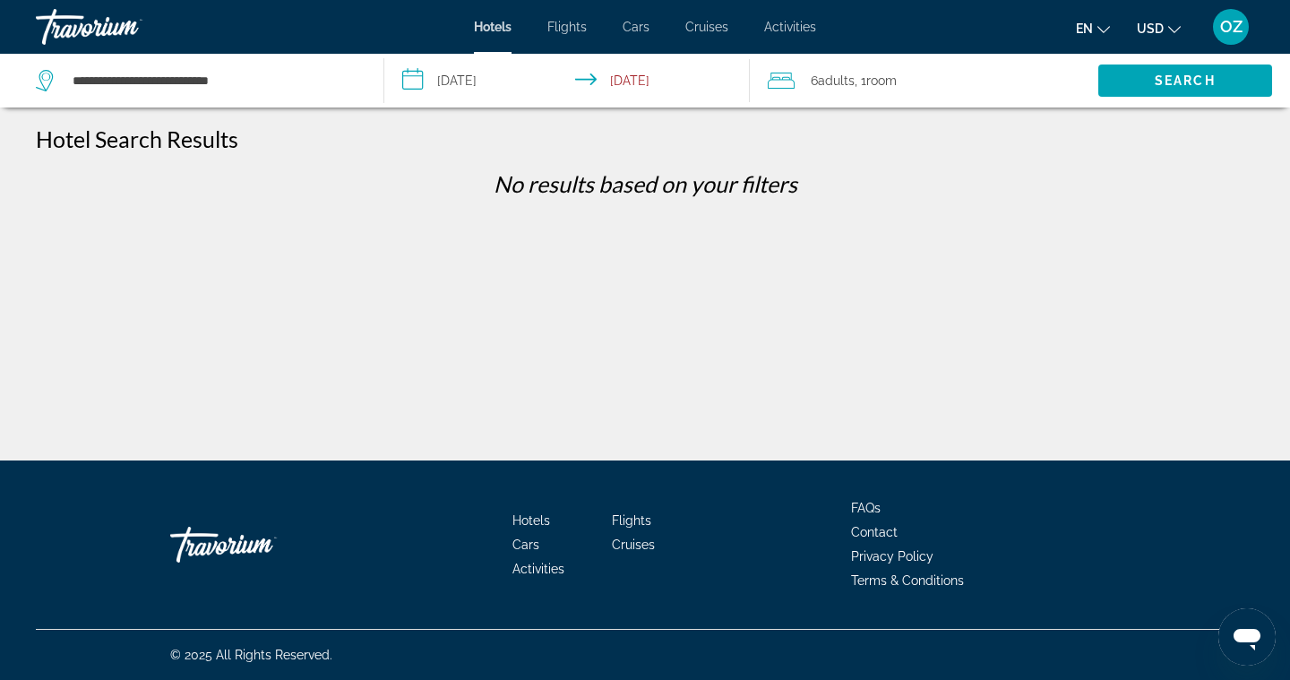
click at [785, 86] on icon "Travelers: 6 adults, 0 children" at bounding box center [781, 80] width 27 height 21
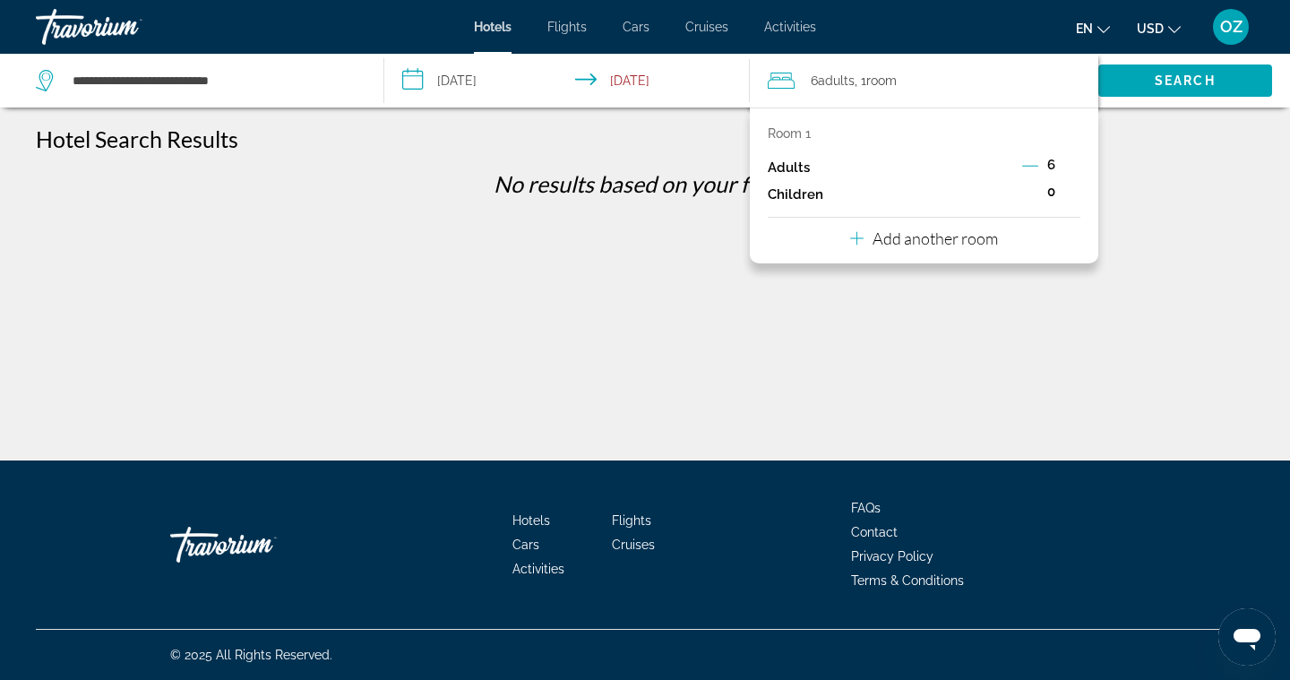
click at [1027, 164] on icon "Decrement adults" at bounding box center [1030, 166] width 16 height 16
click at [1182, 75] on span "Search" at bounding box center [1185, 80] width 61 height 14
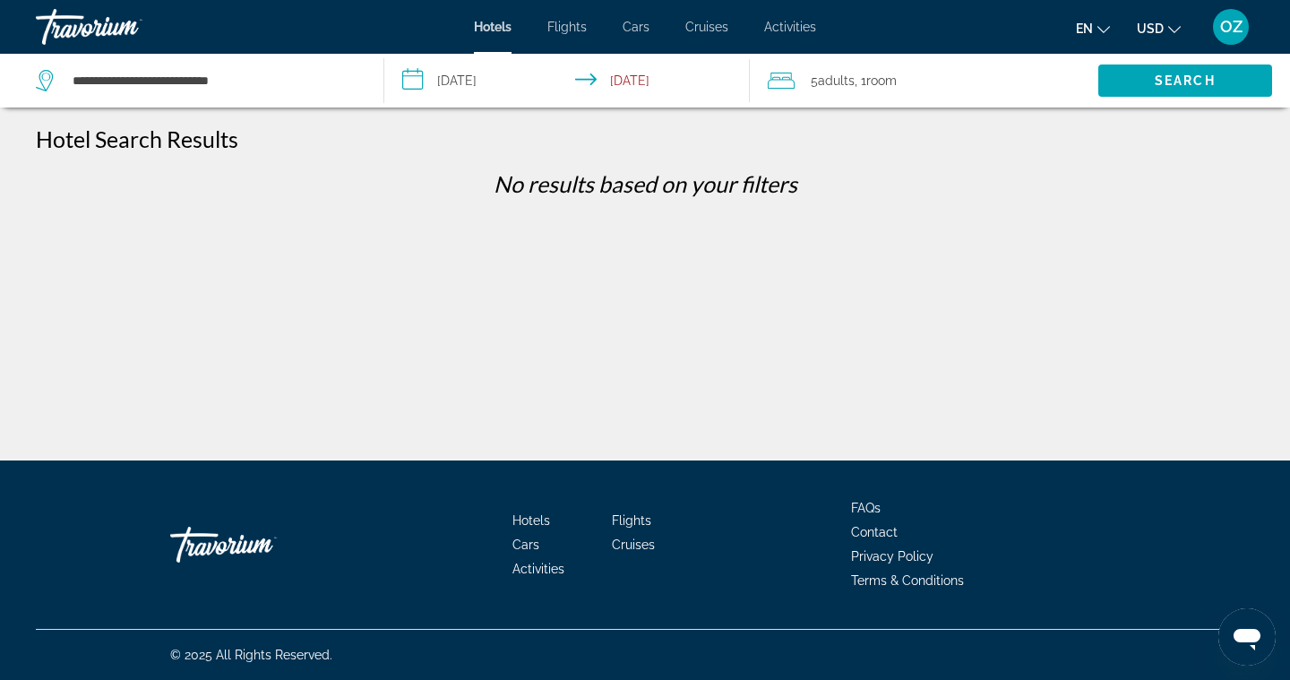
click at [788, 81] on icon "Travelers: 5 adults, 0 children" at bounding box center [781, 80] width 27 height 21
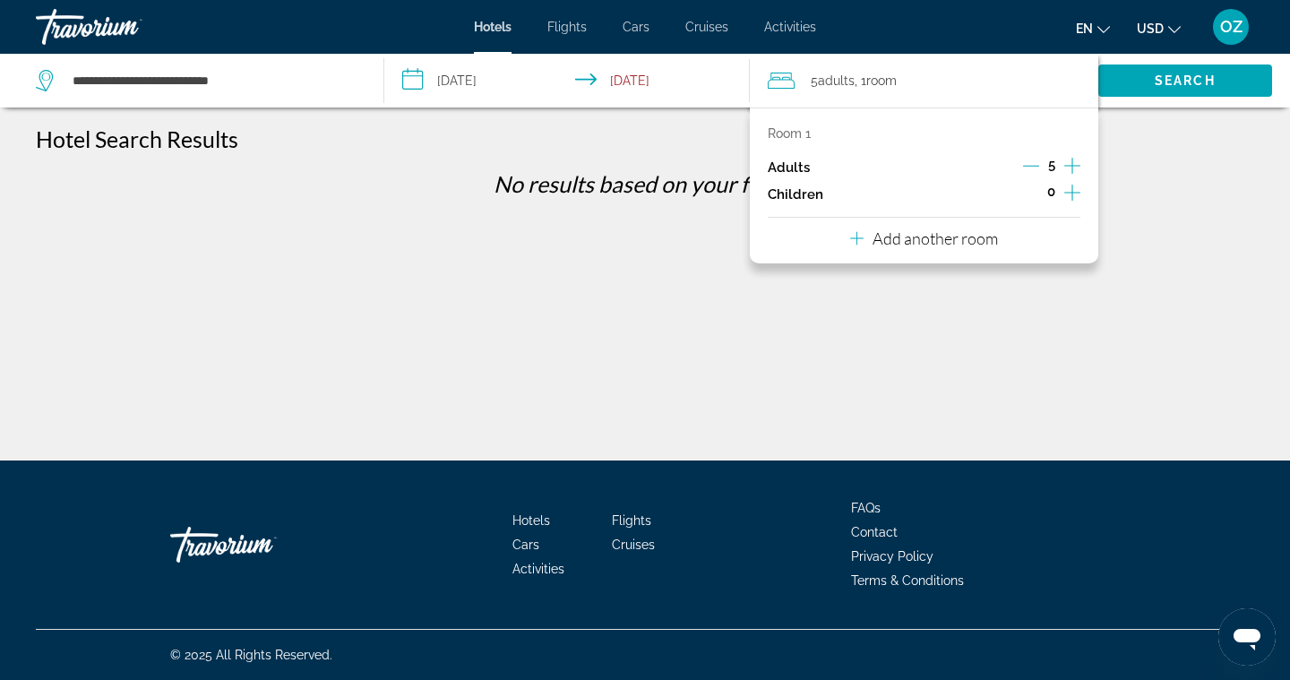
click at [1032, 168] on icon "Decrement adults" at bounding box center [1031, 166] width 16 height 16
click at [1162, 87] on span "Search" at bounding box center [1185, 80] width 61 height 14
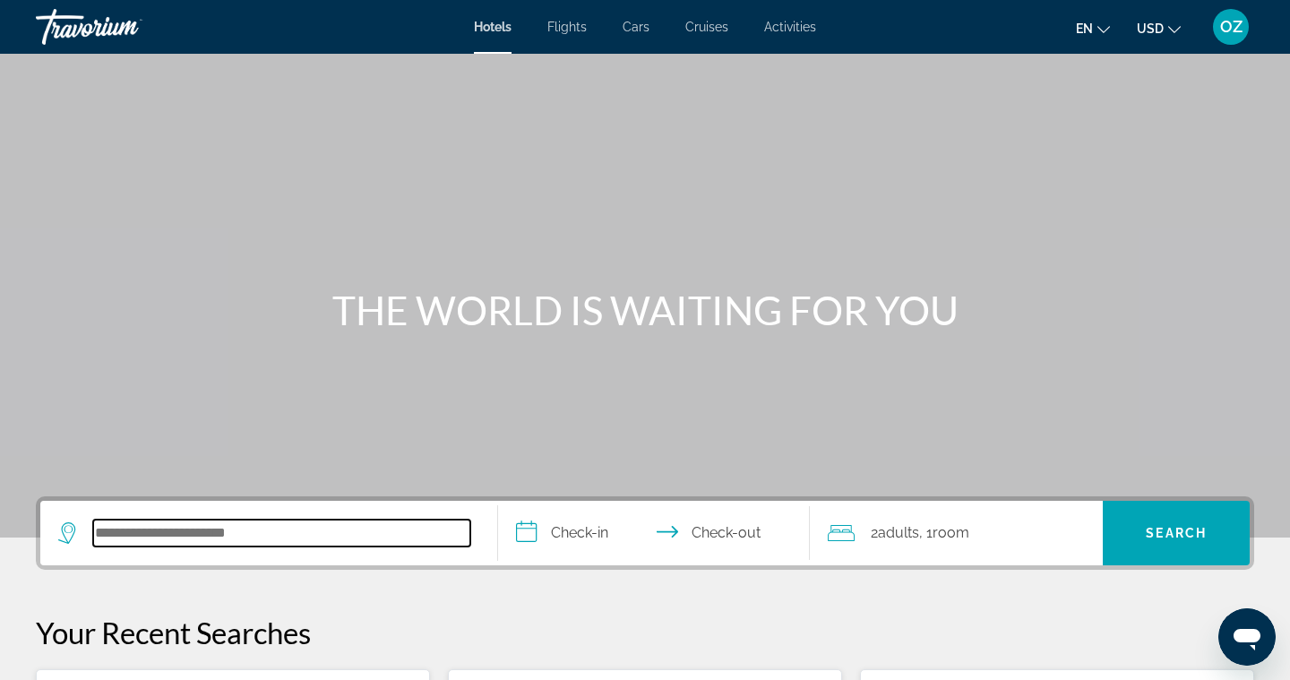
click at [159, 529] on input "Search hotel destination" at bounding box center [281, 533] width 377 height 27
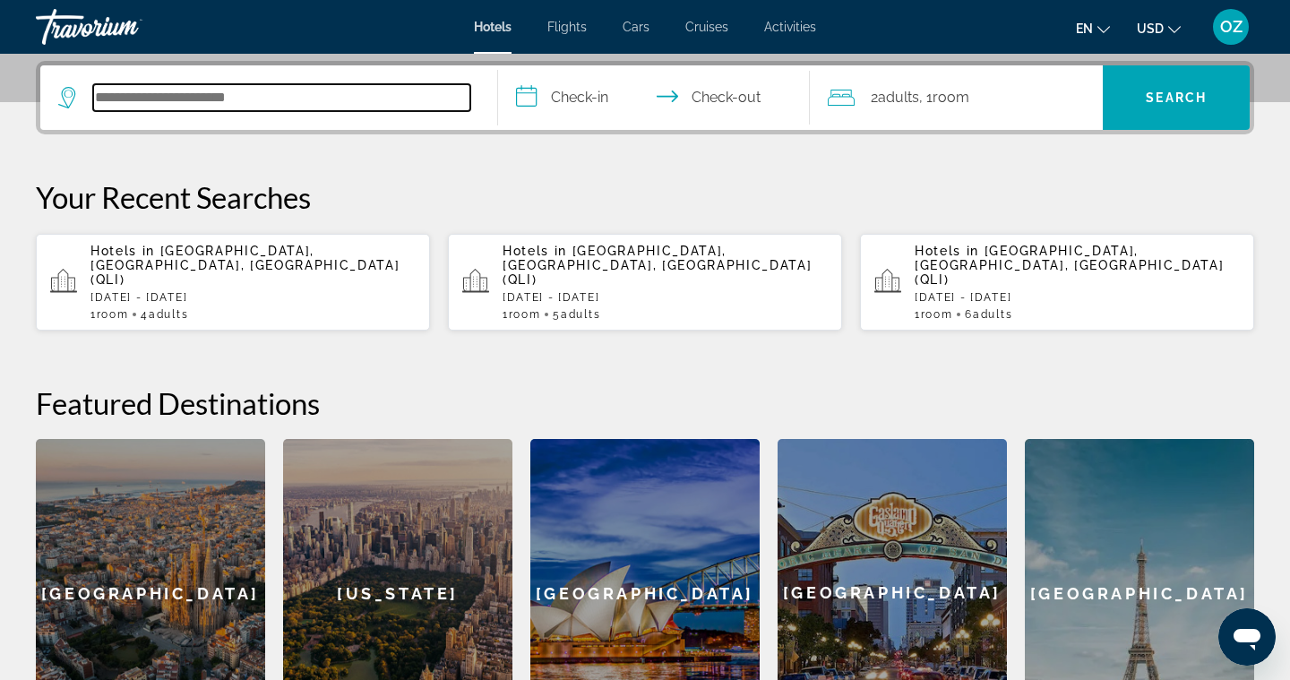
scroll to position [438, 0]
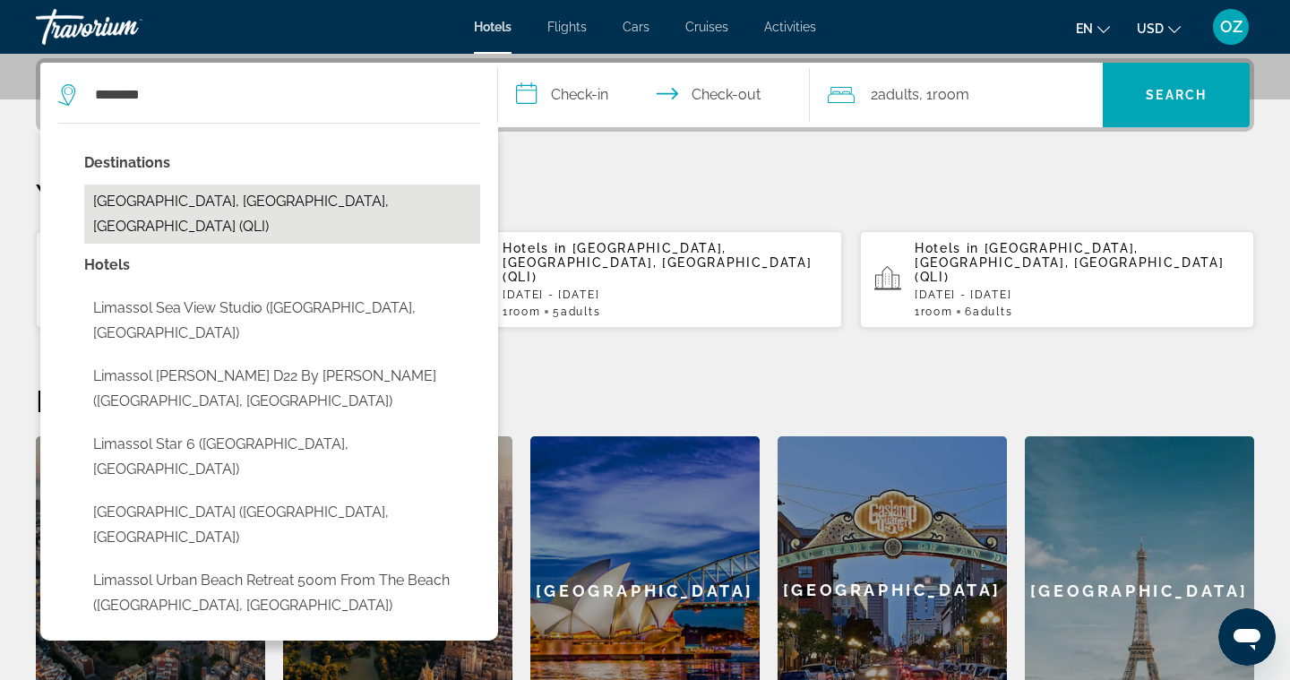
drag, startPoint x: 159, startPoint y: 529, endPoint x: 245, endPoint y: 198, distance: 342.4
click at [245, 198] on button "[GEOGRAPHIC_DATA], [GEOGRAPHIC_DATA], [GEOGRAPHIC_DATA] (QLI)" at bounding box center [282, 214] width 396 height 59
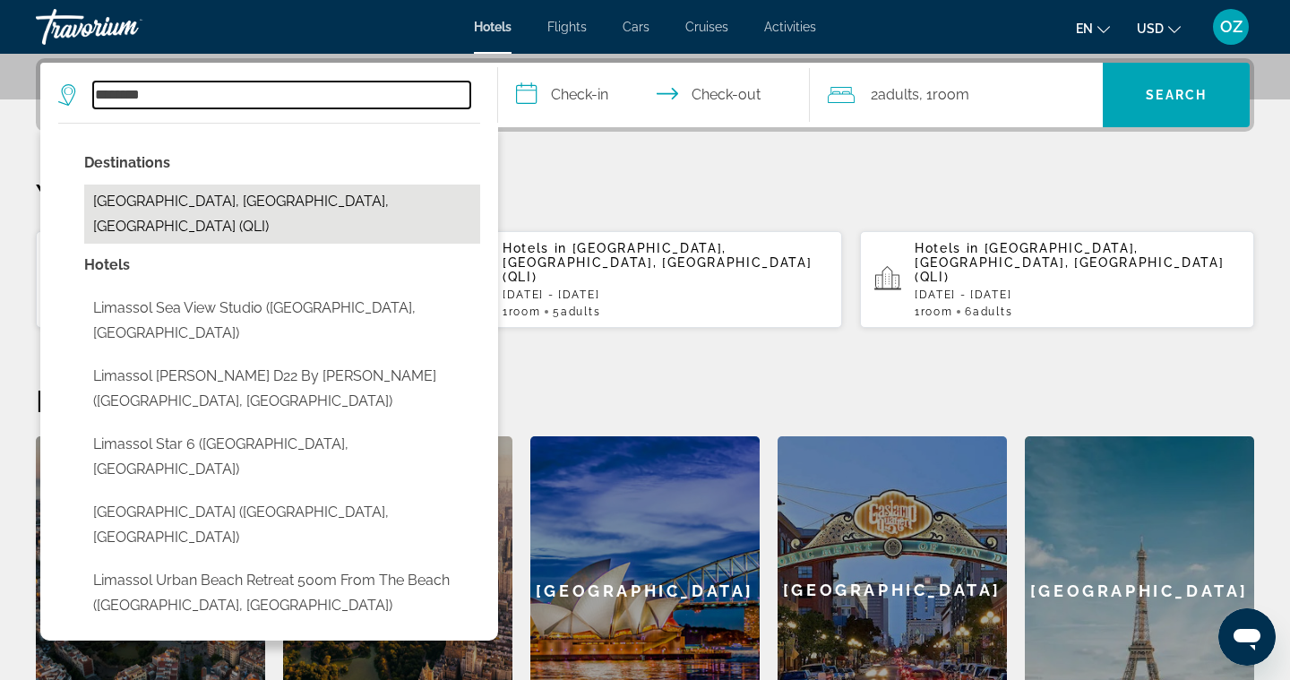
type input "**********"
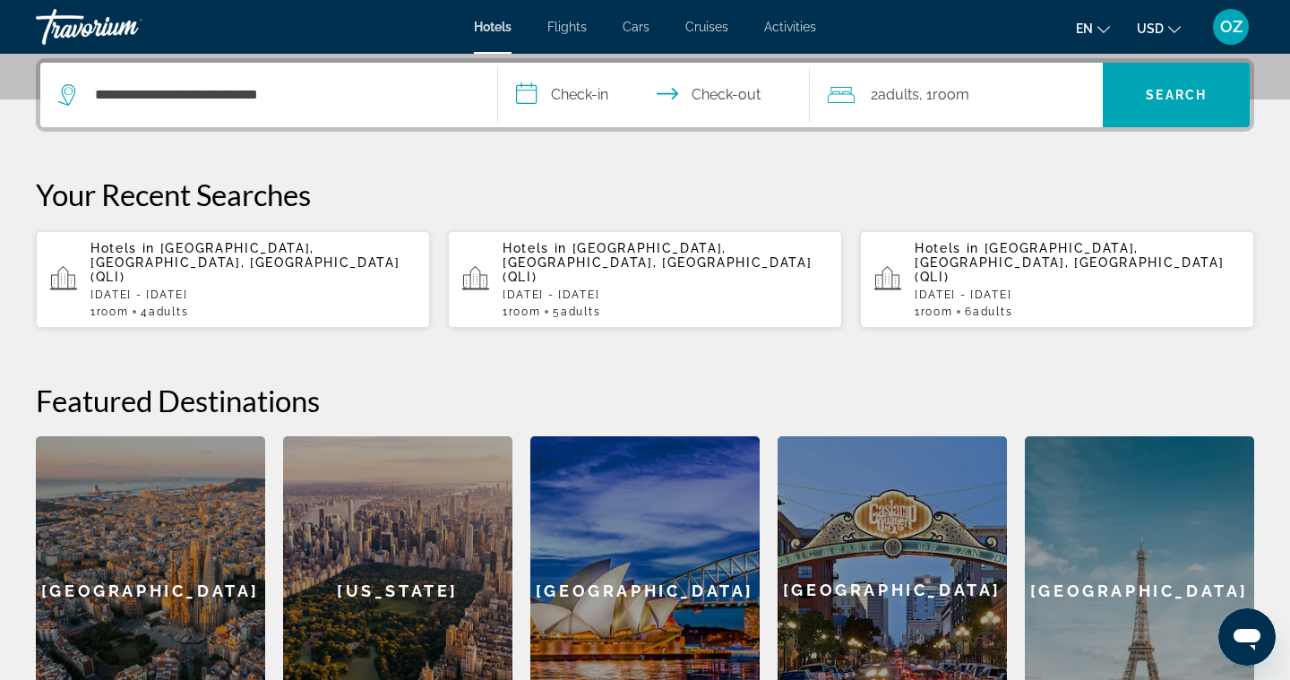
click at [529, 100] on input "**********" at bounding box center [657, 98] width 319 height 70
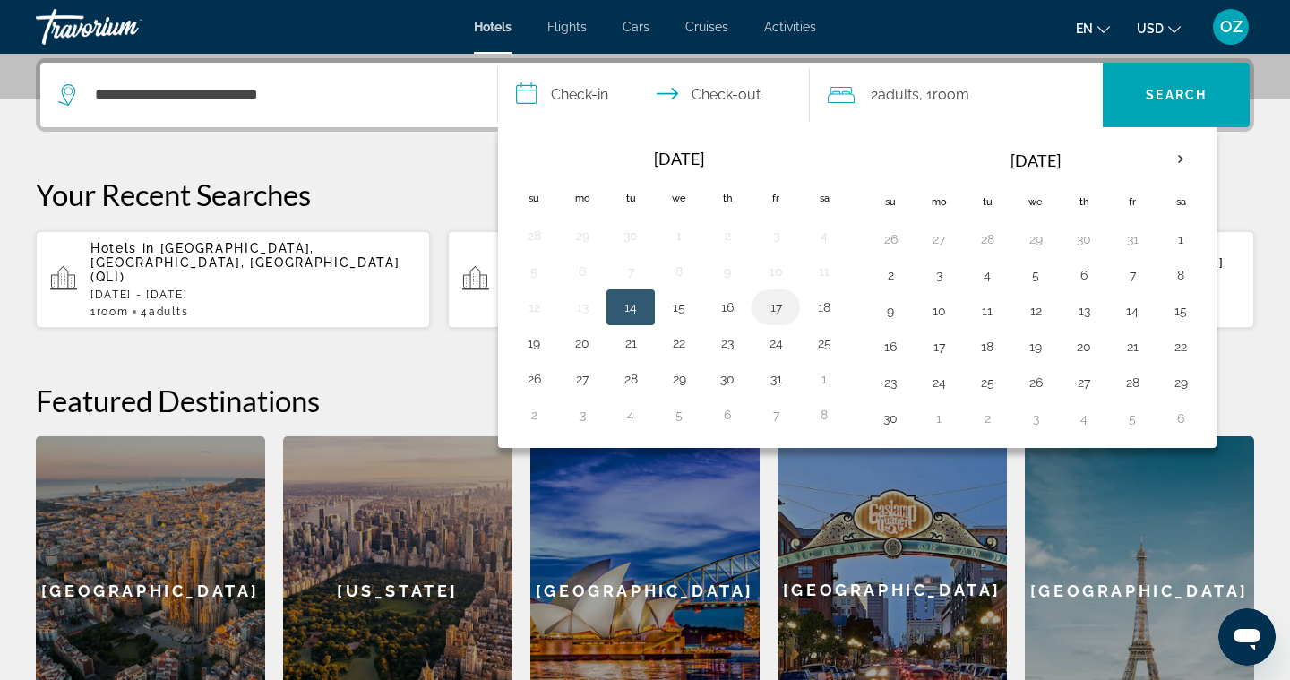
click at [777, 306] on button "17" at bounding box center [775, 307] width 29 height 25
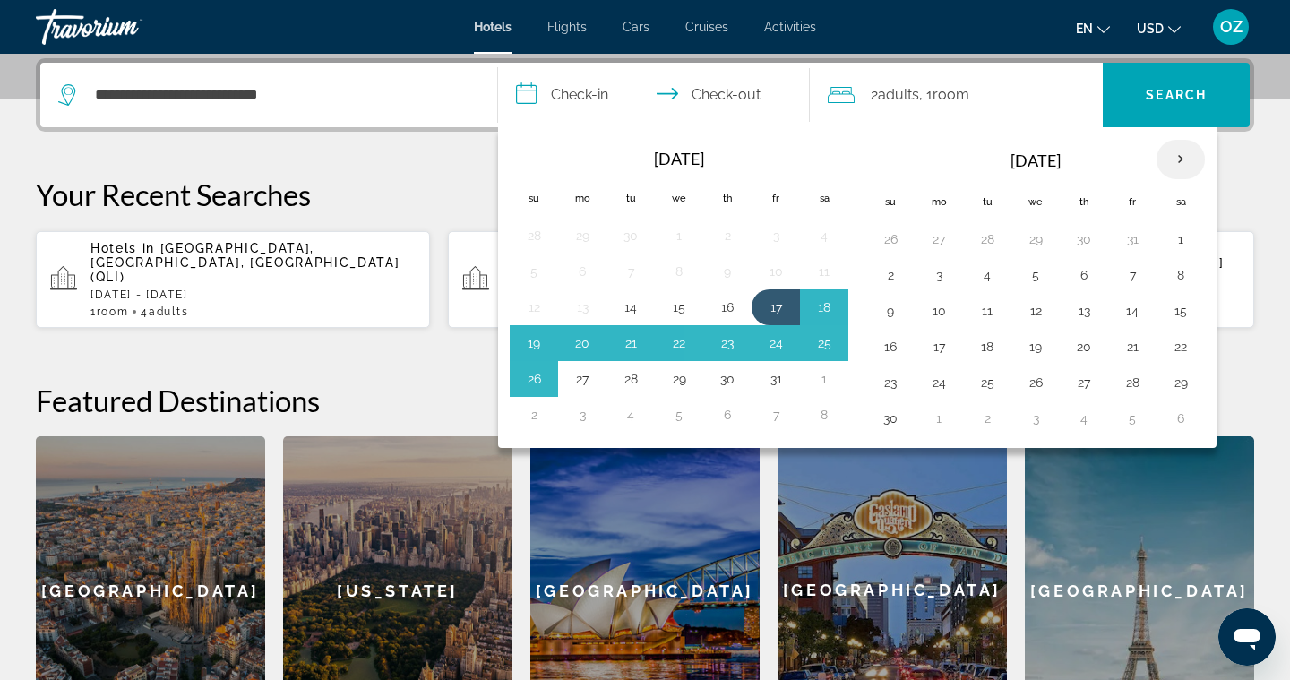
click at [1178, 157] on th "Next month" at bounding box center [1180, 159] width 48 height 39
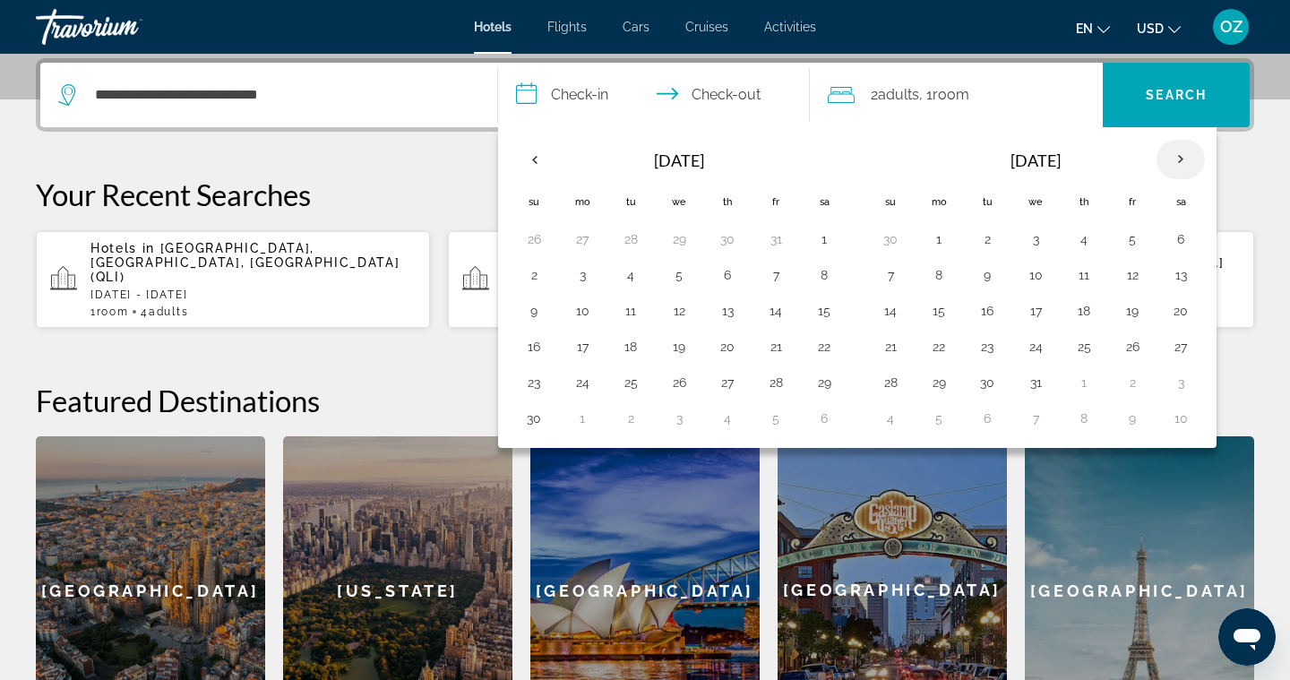
click at [1178, 157] on th "Next month" at bounding box center [1180, 159] width 48 height 39
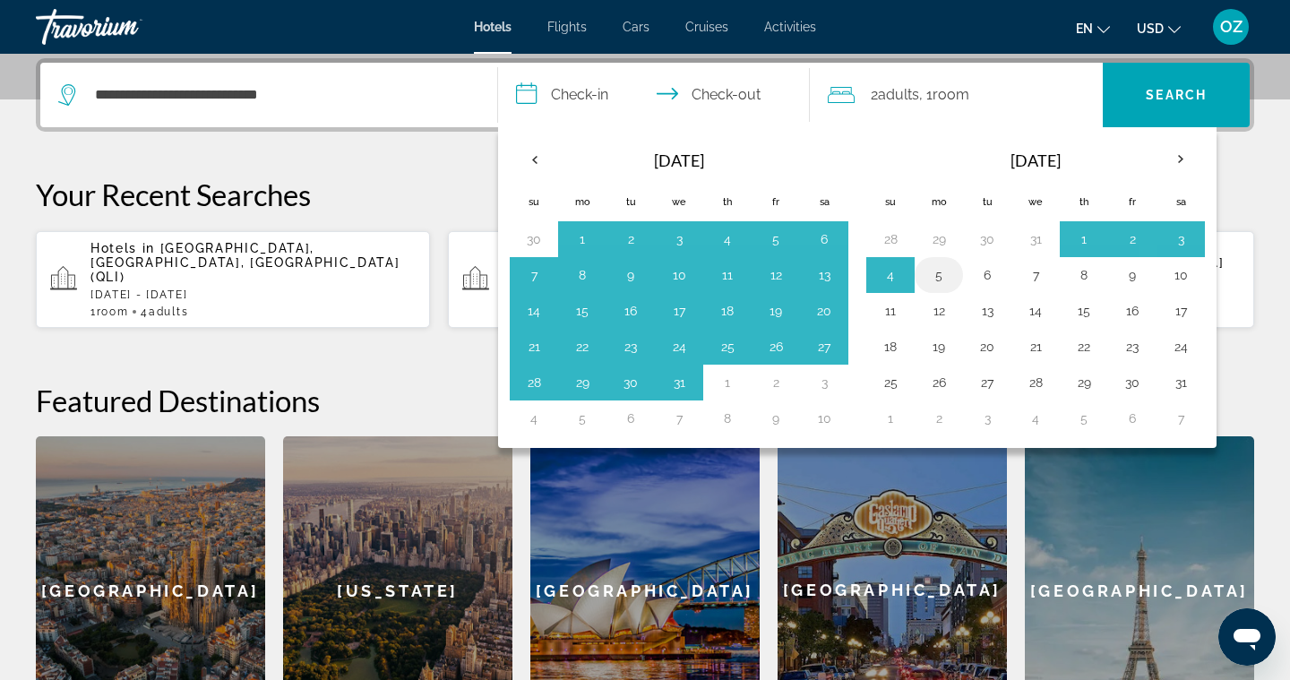
click at [951, 276] on button "5" at bounding box center [938, 274] width 29 height 25
type input "**********"
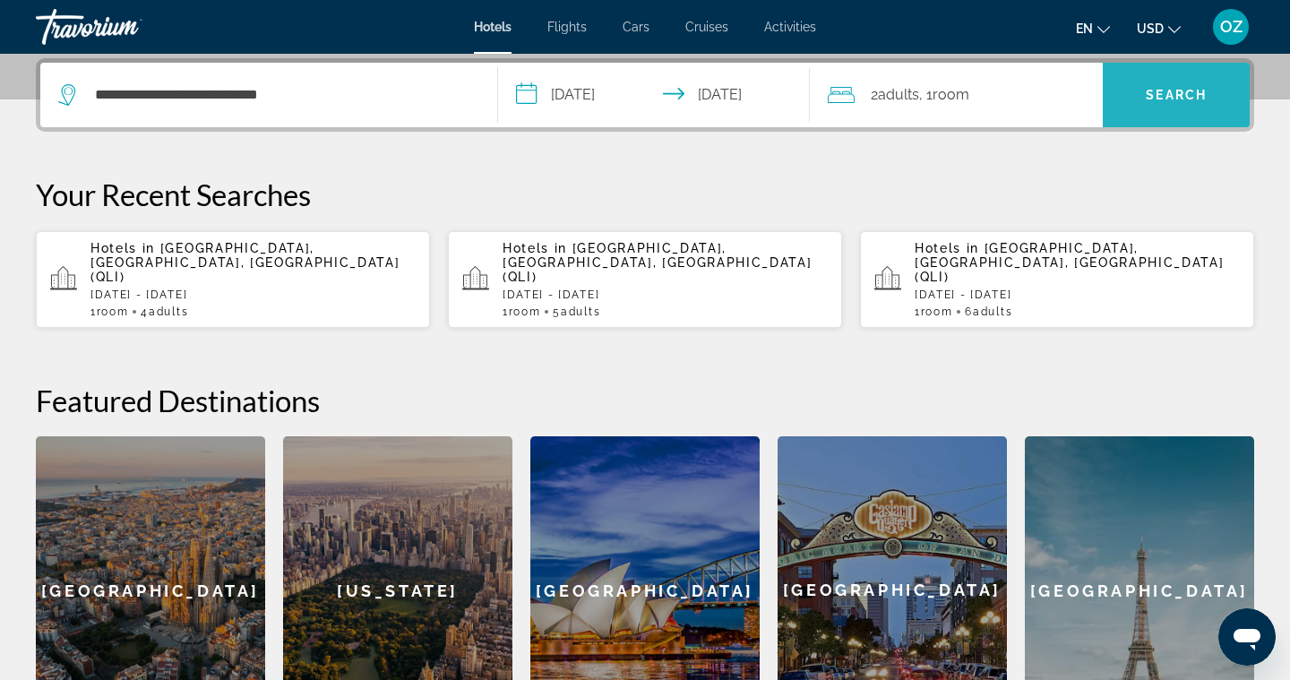
click at [1178, 105] on span "Search" at bounding box center [1176, 94] width 147 height 43
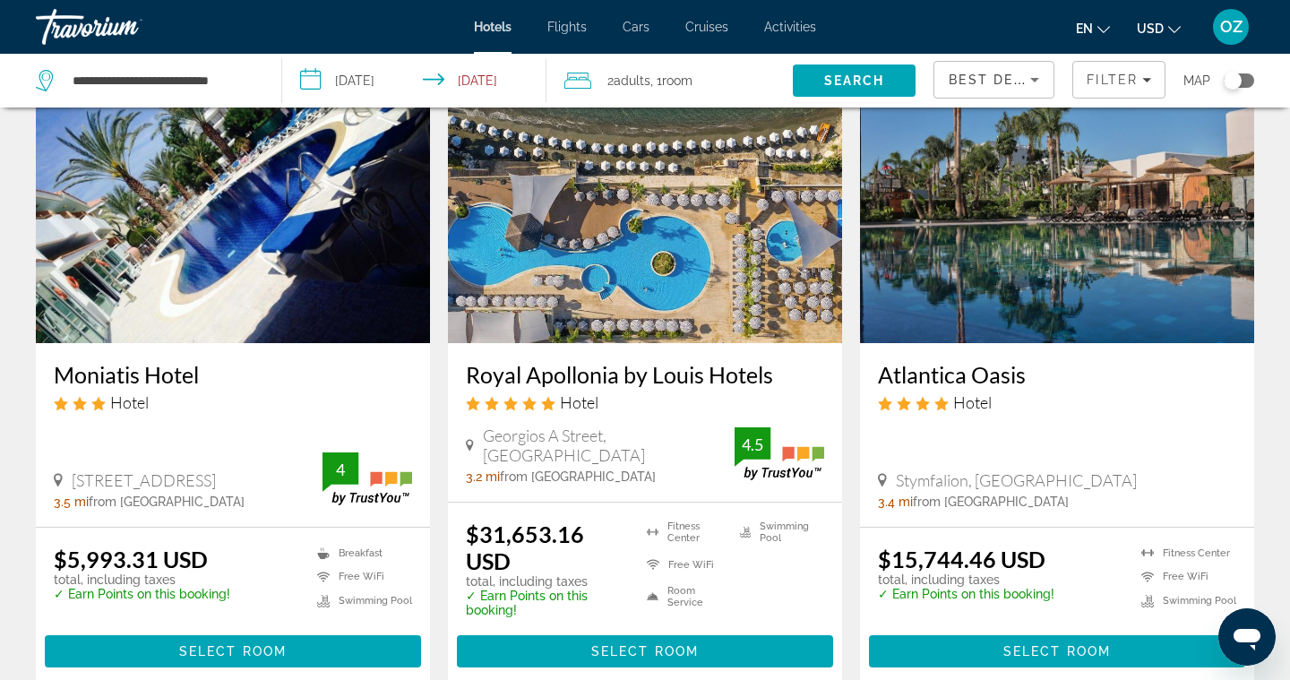
scroll to position [114, 0]
click at [246, 276] on img "Main content" at bounding box center [233, 199] width 394 height 287
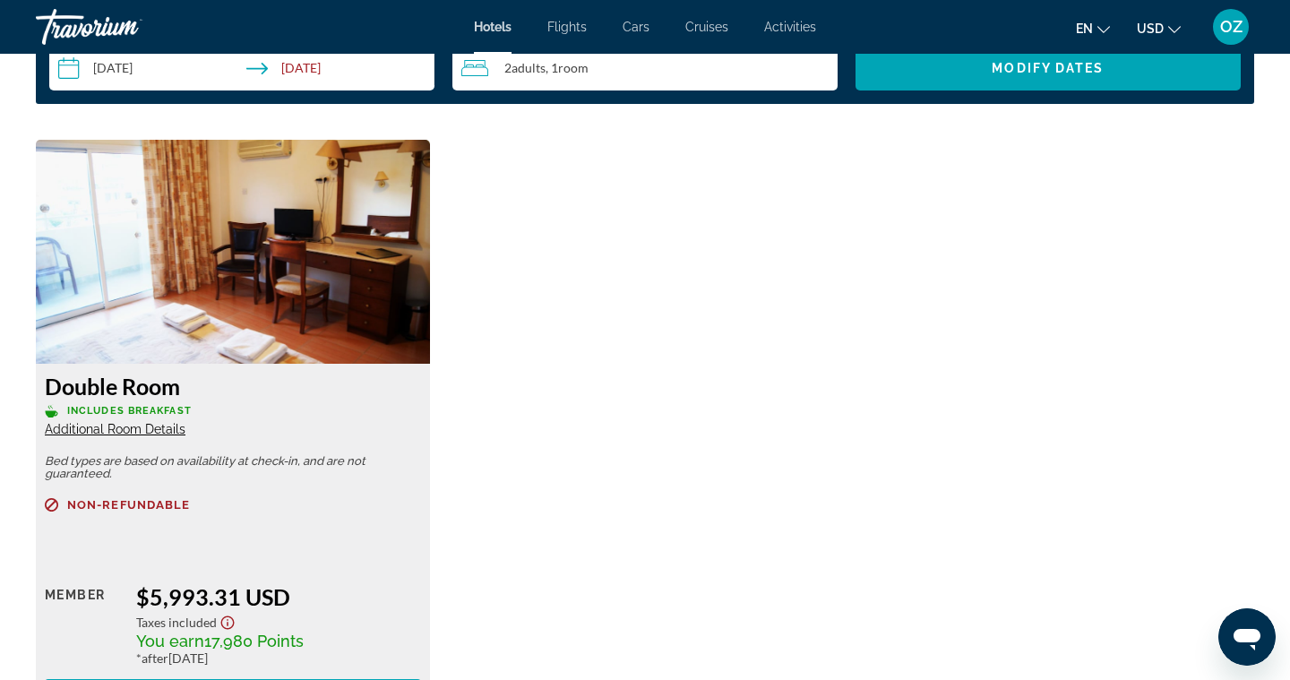
scroll to position [2400, 0]
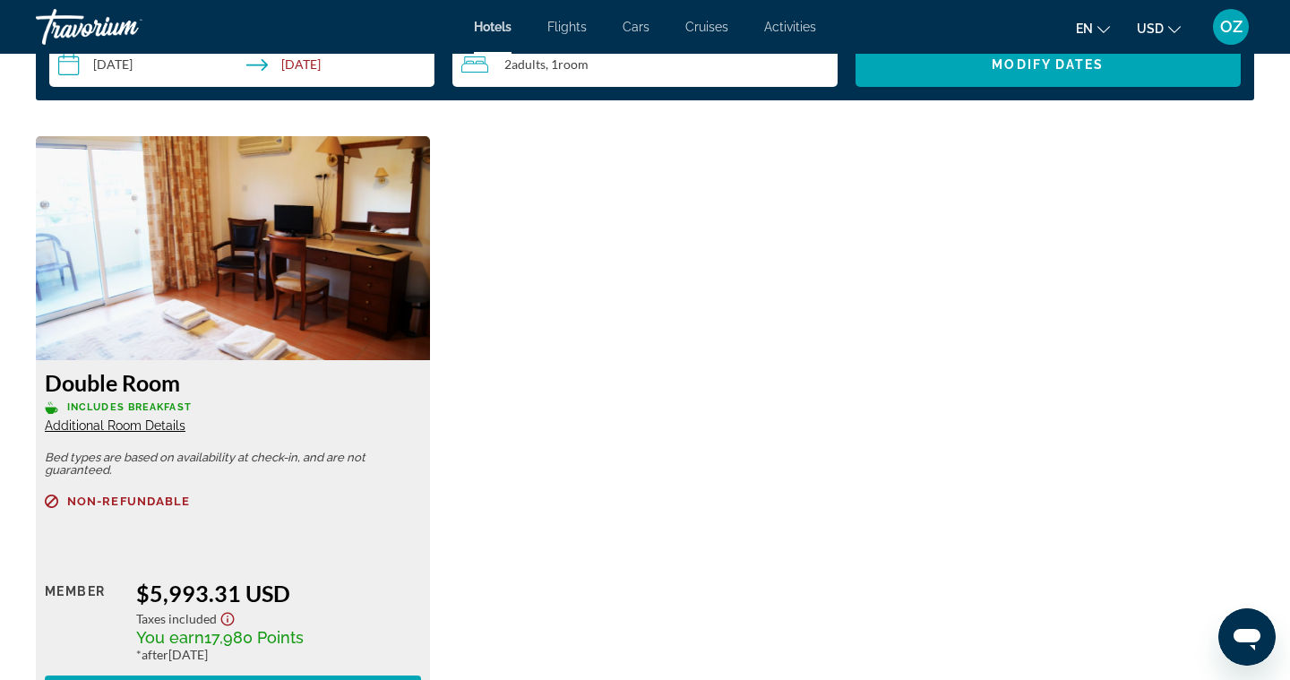
click at [299, 272] on img "Main content" at bounding box center [233, 248] width 394 height 224
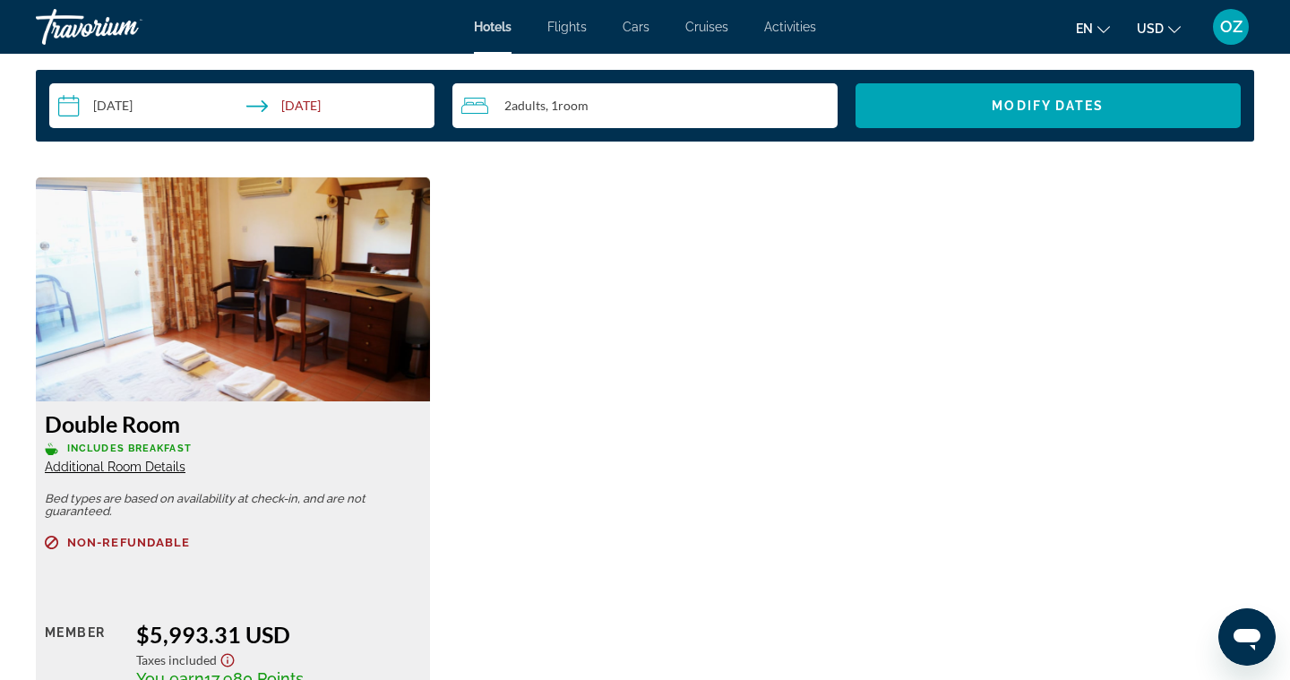
scroll to position [2358, 0]
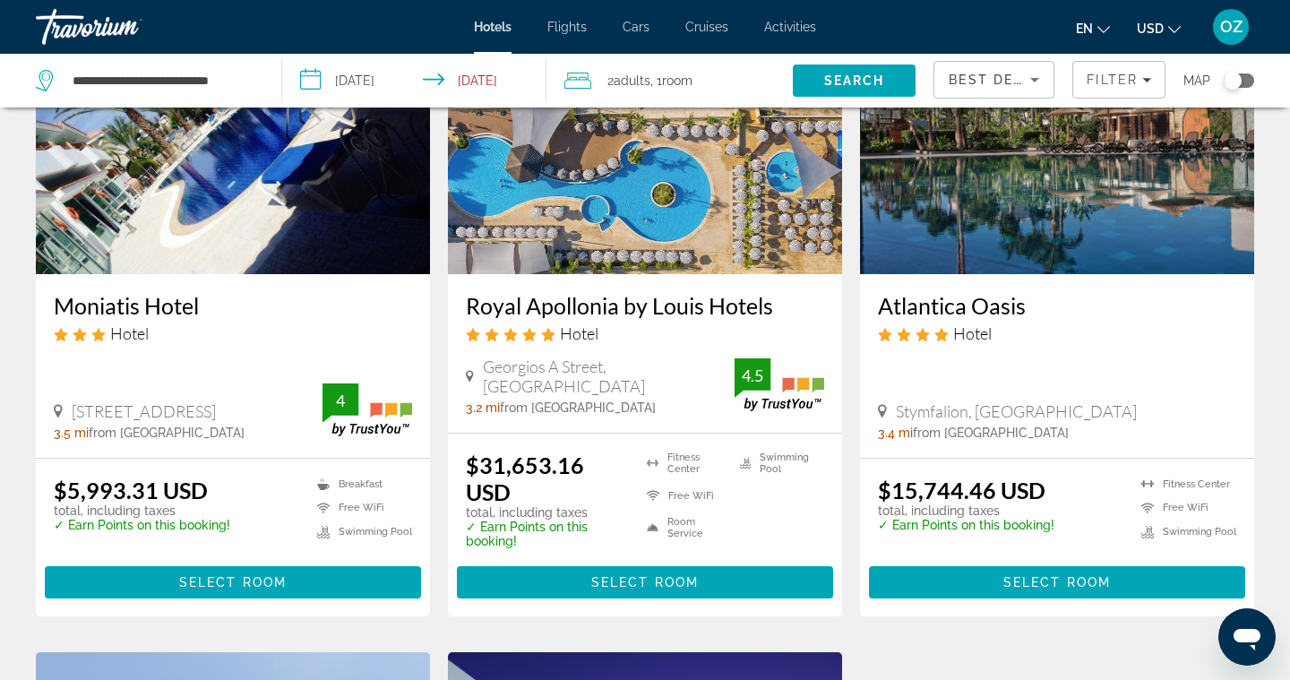
scroll to position [188, 0]
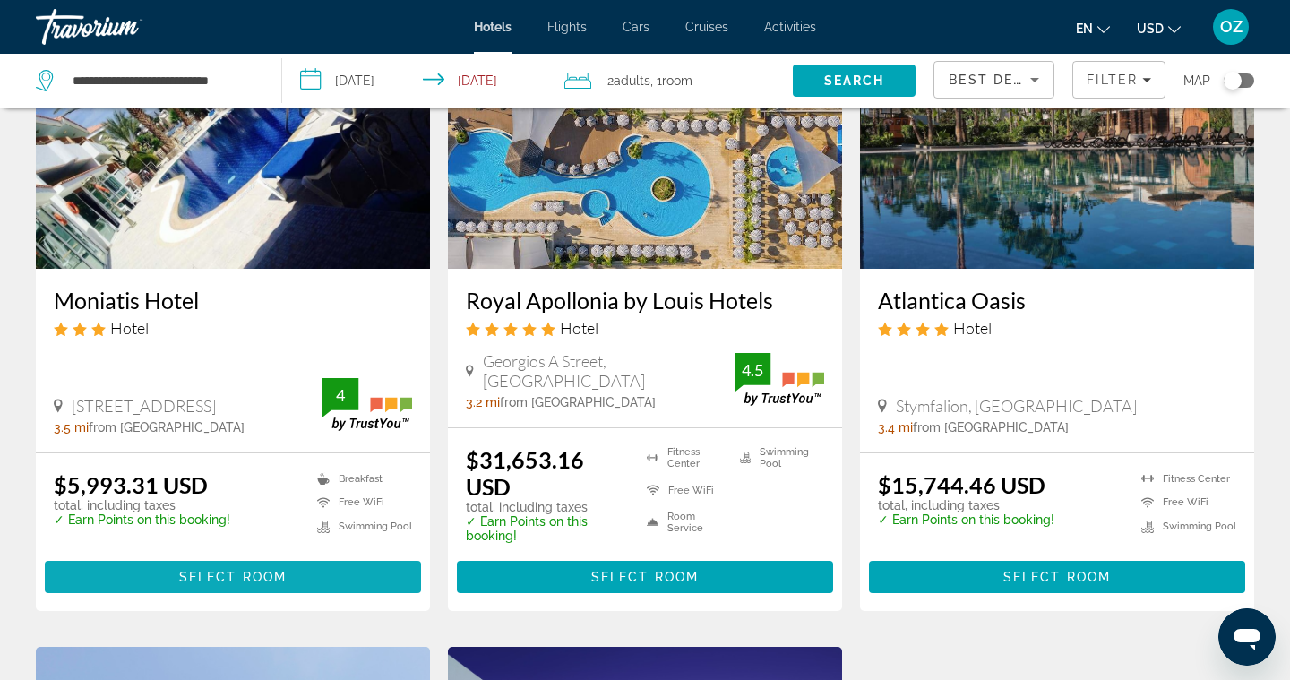
click at [268, 575] on span "Select Room" at bounding box center [232, 577] width 107 height 14
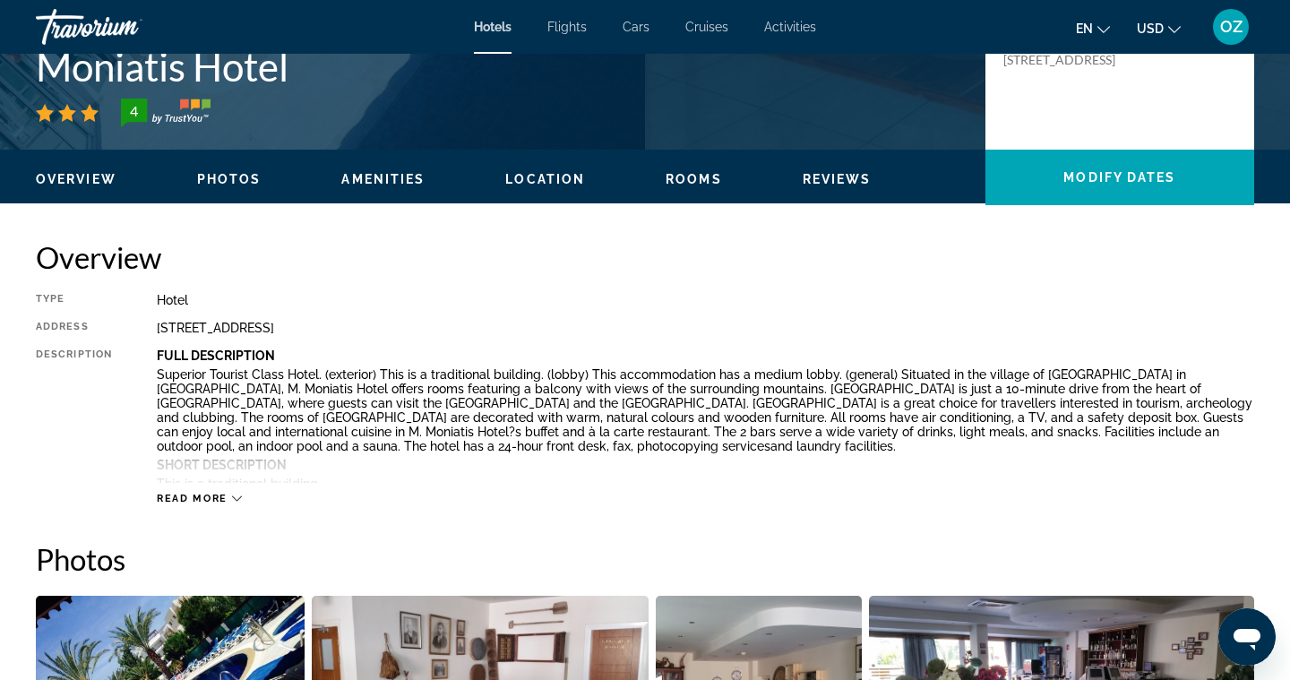
scroll to position [439, 0]
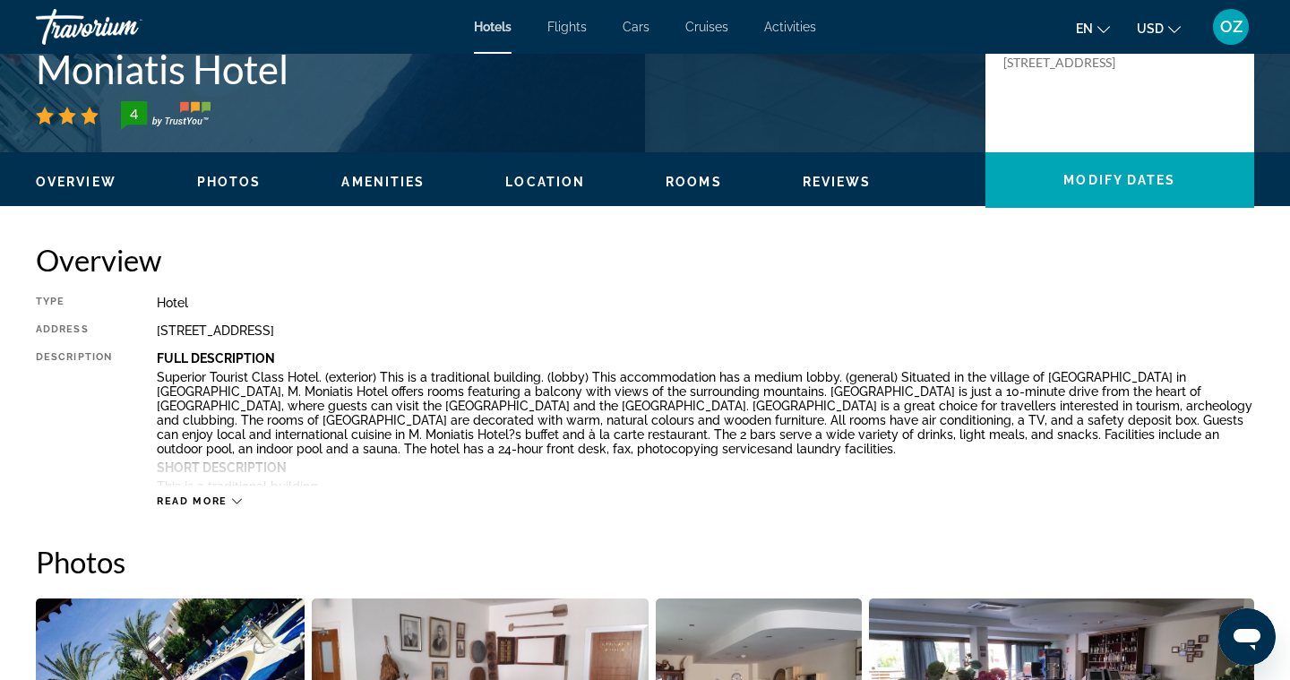
click at [222, 502] on span "Read more" at bounding box center [192, 501] width 71 height 12
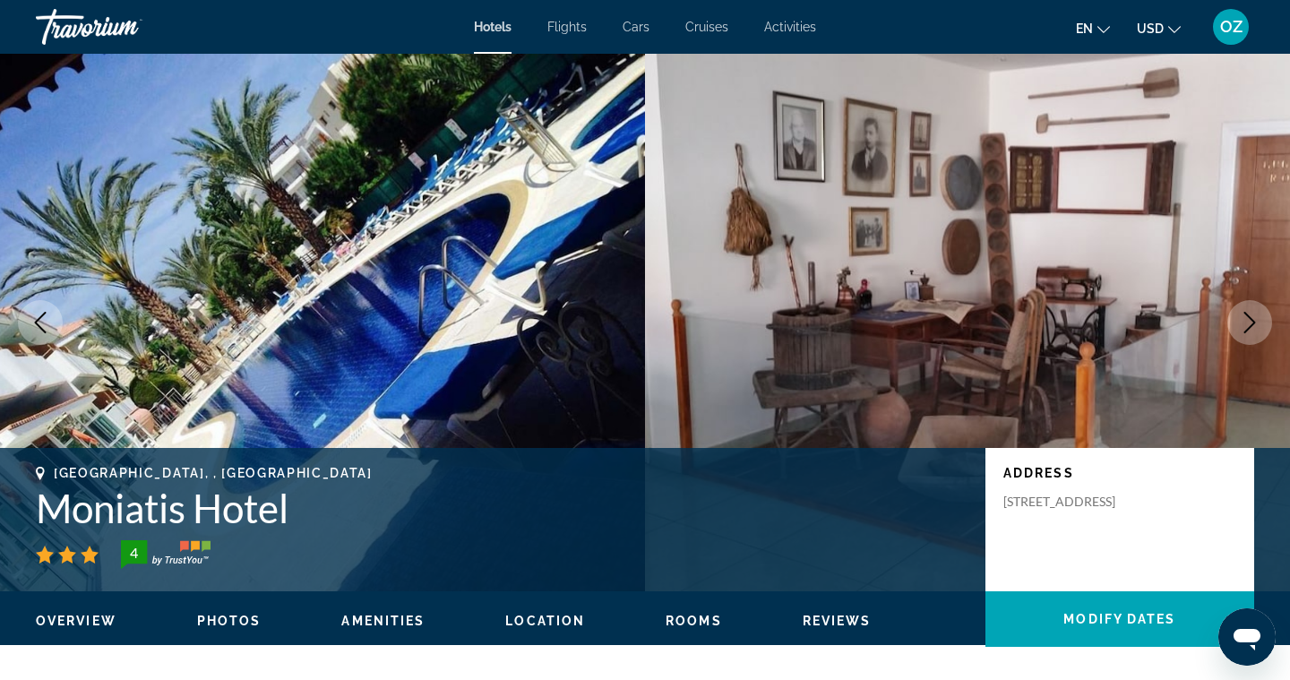
scroll to position [0, 0]
